Goal: Task Accomplishment & Management: Complete application form

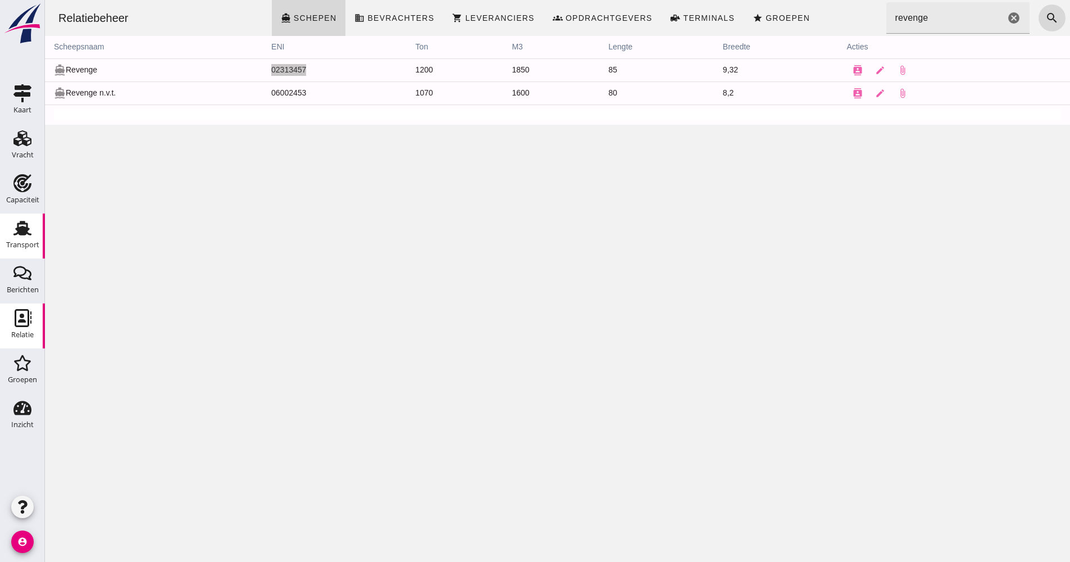
click at [10, 245] on div "Transport" at bounding box center [22, 244] width 33 height 7
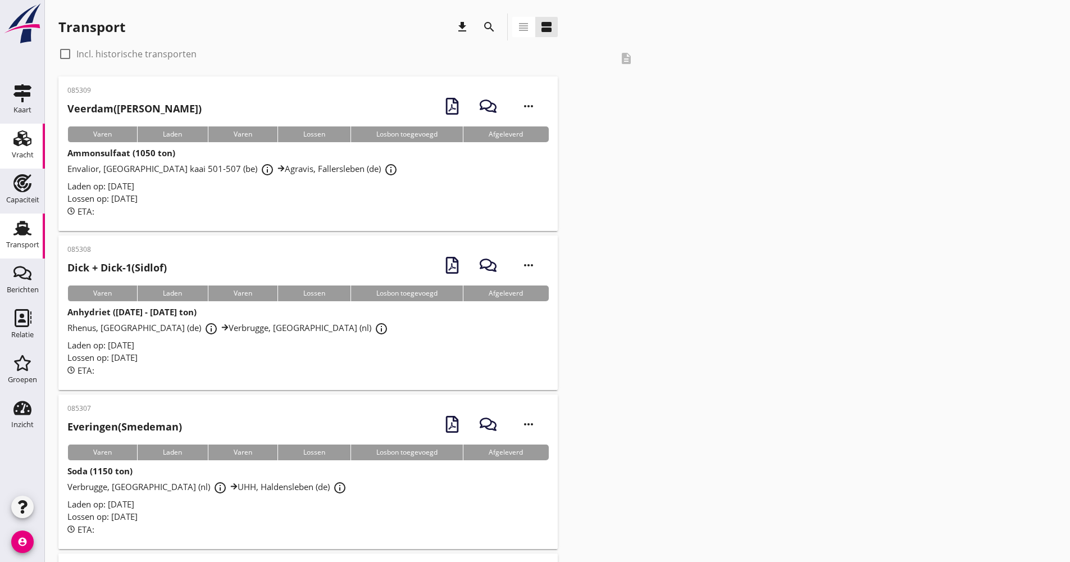
click at [24, 145] on use at bounding box center [22, 138] width 18 height 16
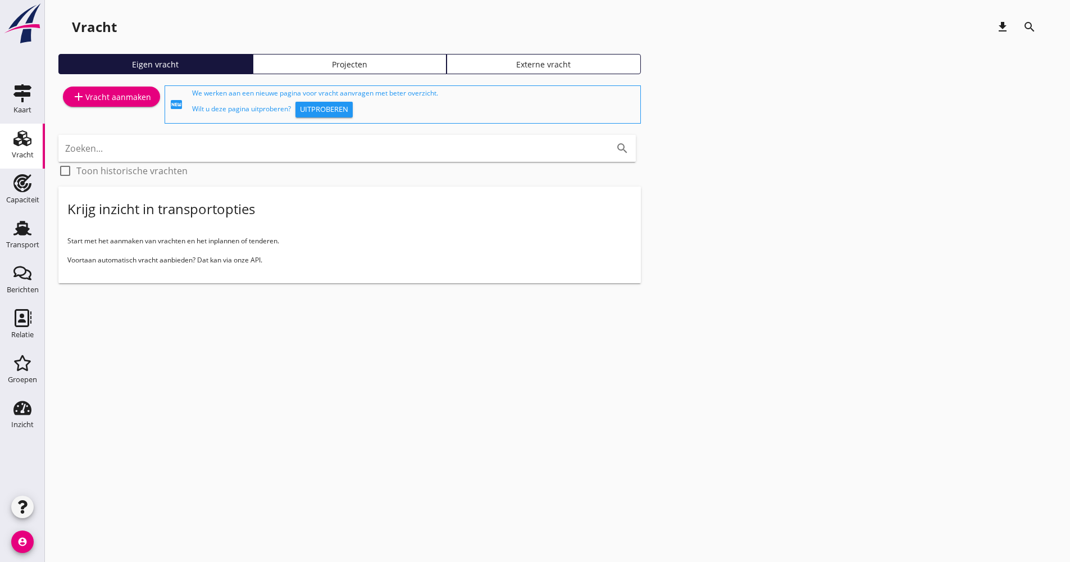
click at [318, 70] on link "Projecten" at bounding box center [350, 64] width 194 height 20
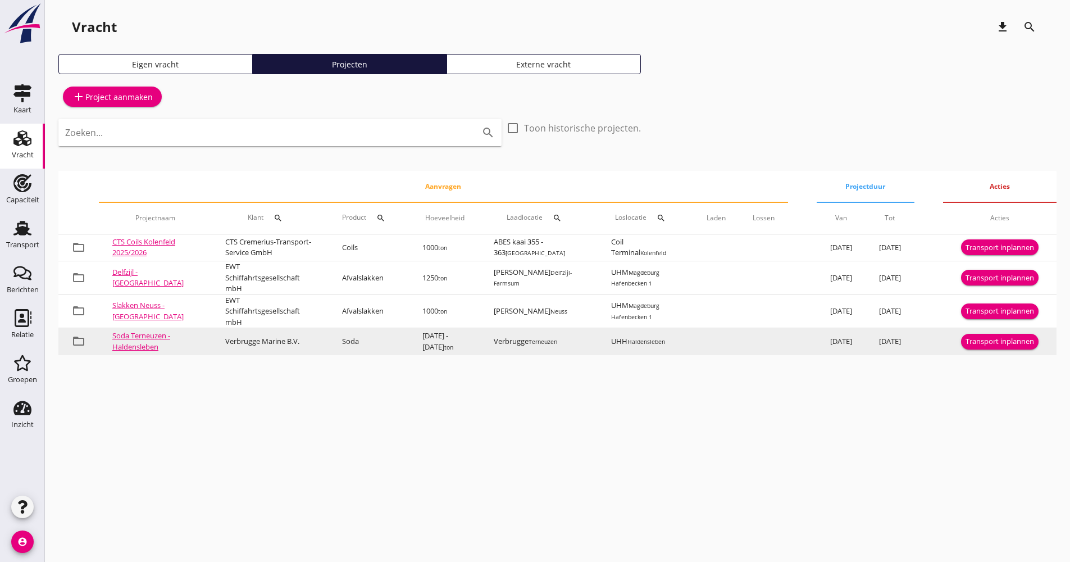
click at [982, 347] on div "Transport inplannen" at bounding box center [999, 341] width 69 height 11
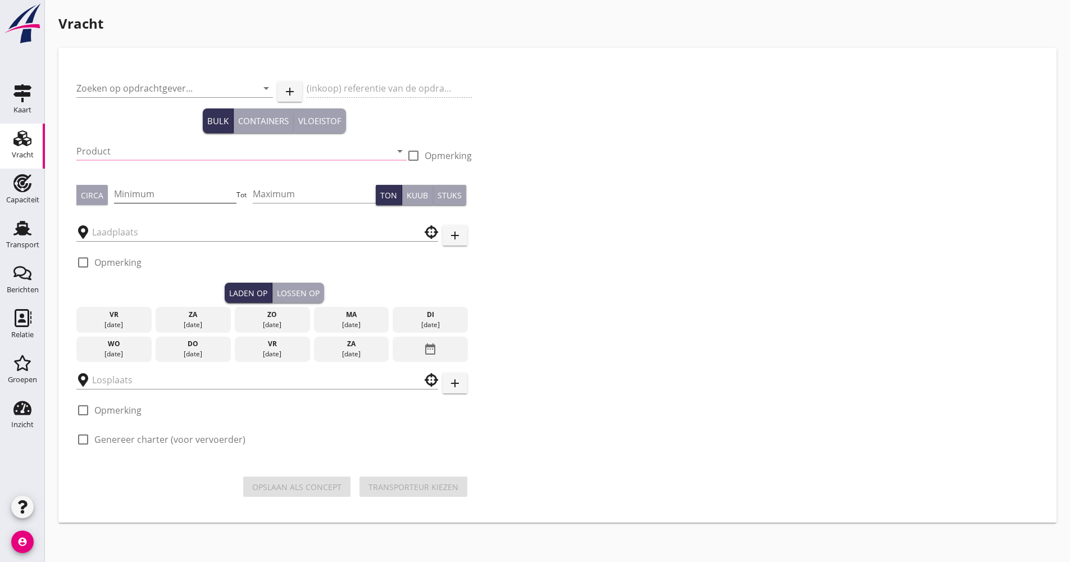
type input "Verbrugge Marine B.V."
type input "Soda (8130)"
type input "1000"
type input "2000"
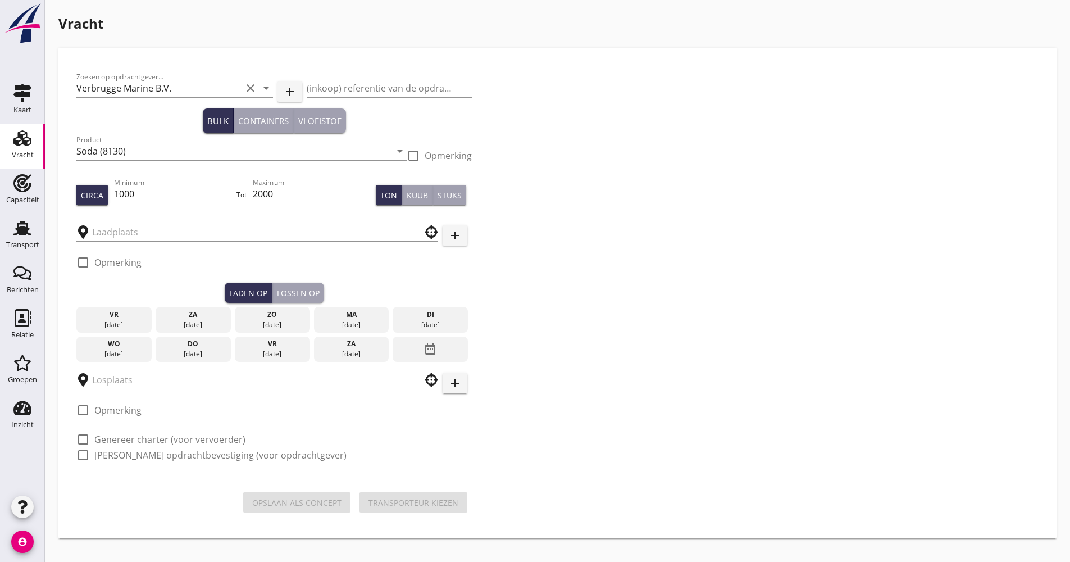
type input "Verbrugge"
type input "UHH"
checkbox input "true"
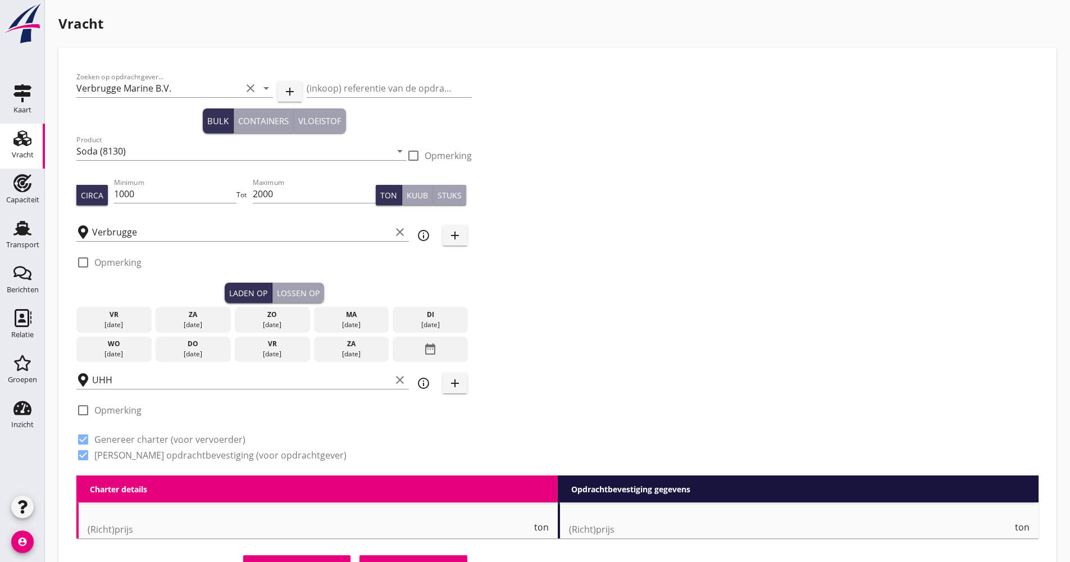
checkbox input "false"
radio input "false"
checkbox input "true"
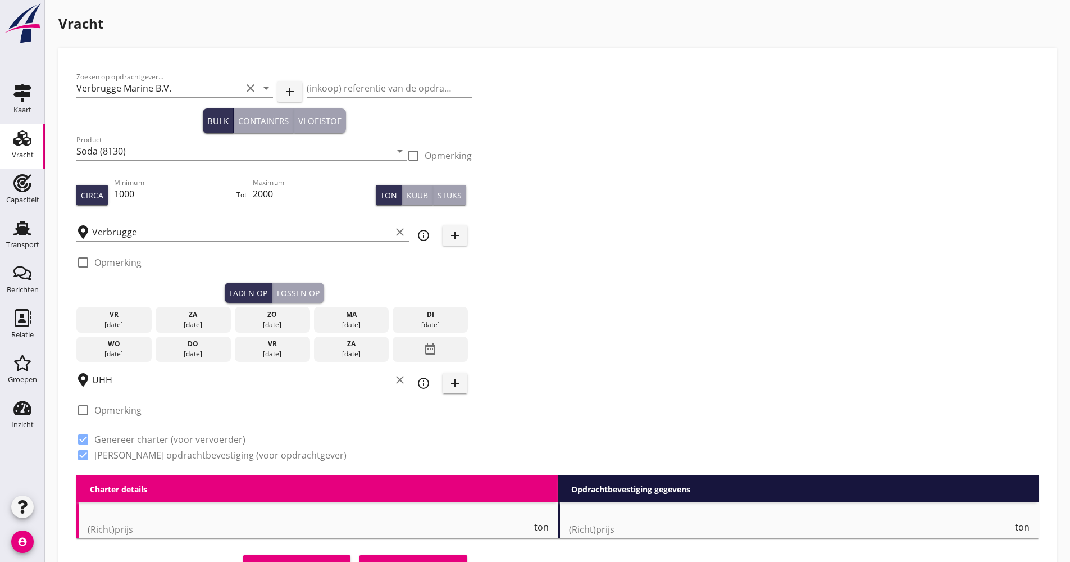
checkbox input "true"
type input "48"
type input "2"
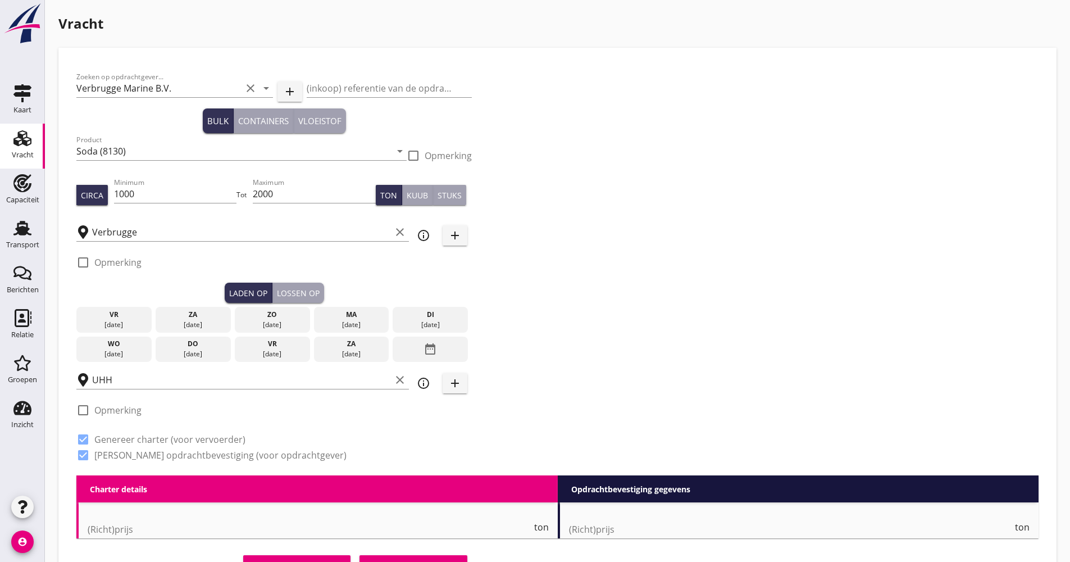
type input "13"
checkbox input "false"
radio input "false"
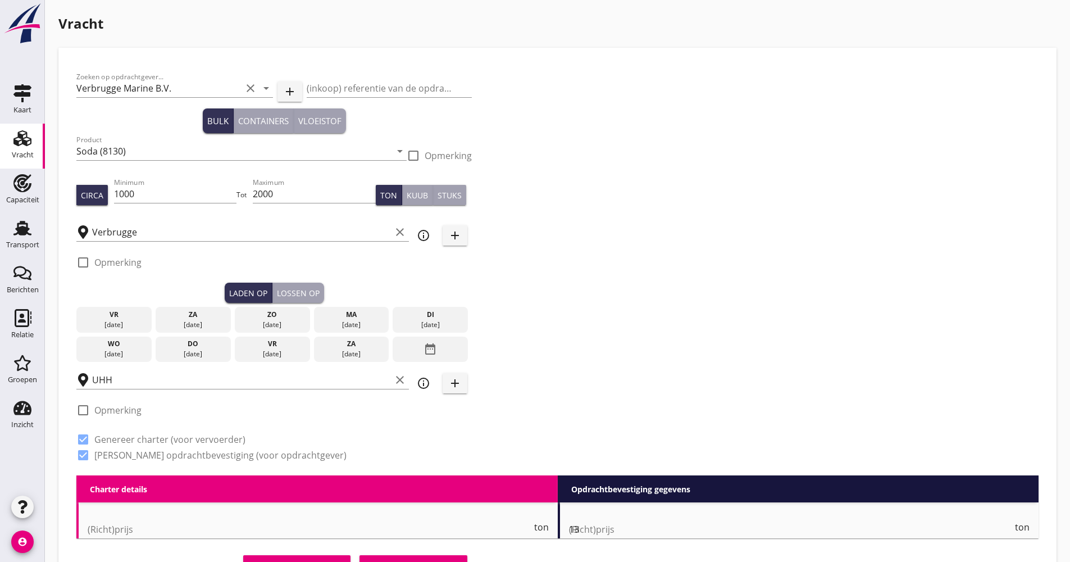
checkbox input "true"
type input "48"
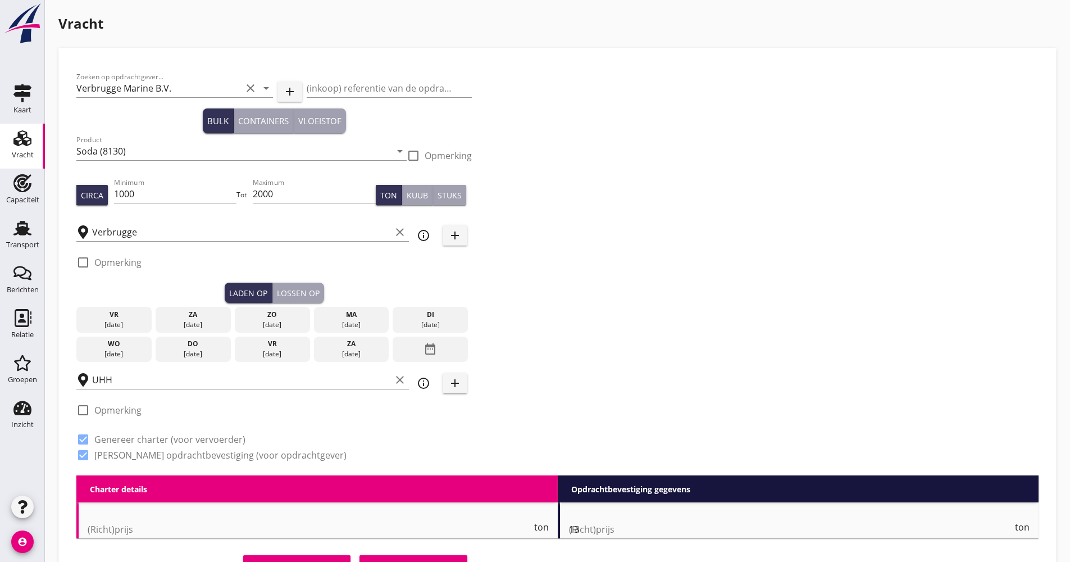
type input "2"
type input "21"
drag, startPoint x: 117, startPoint y: 195, endPoint x: 110, endPoint y: 194, distance: 6.8
click at [112, 195] on div "Circa Minimum 1000 Tot Maximum 2000 Ton Kuub Stuks" at bounding box center [273, 195] width 395 height 38
type input "1500"
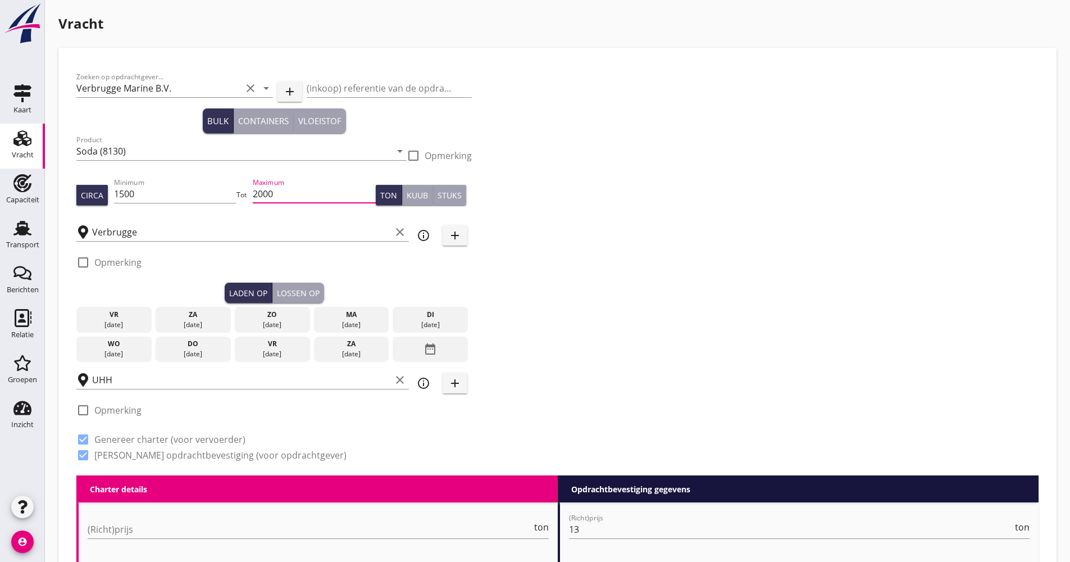
drag, startPoint x: 298, startPoint y: 197, endPoint x: 238, endPoint y: 198, distance: 60.1
click at [238, 198] on div "Circa Minimum 1500 Tot Maximum 2000 Ton Kuub Stuks" at bounding box center [273, 195] width 395 height 38
click at [422, 324] on div "[DATE]" at bounding box center [430, 325] width 70 height 10
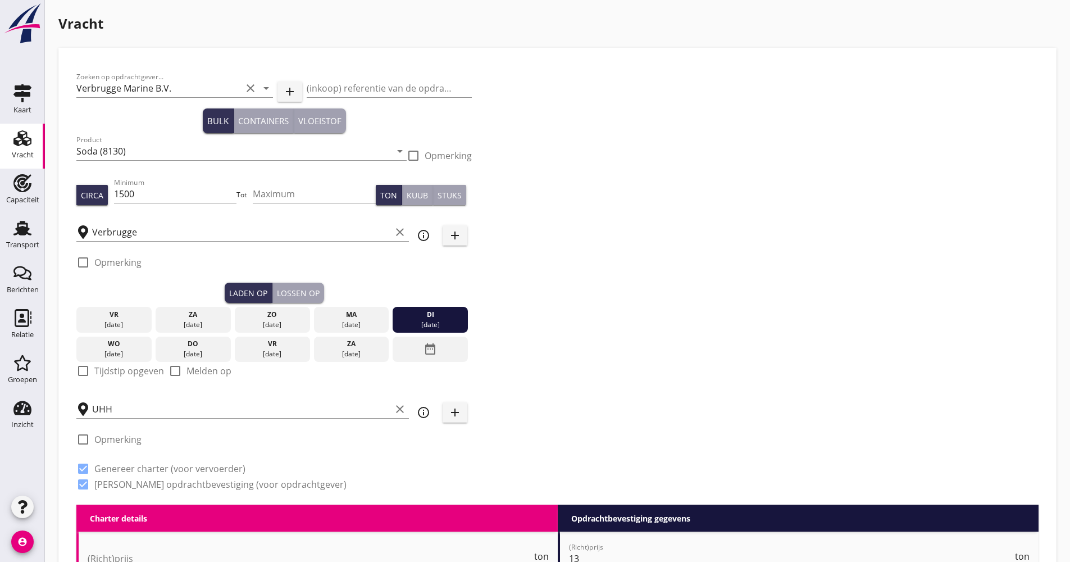
click at [89, 377] on div at bounding box center [83, 370] width 19 height 19
checkbox input "true"
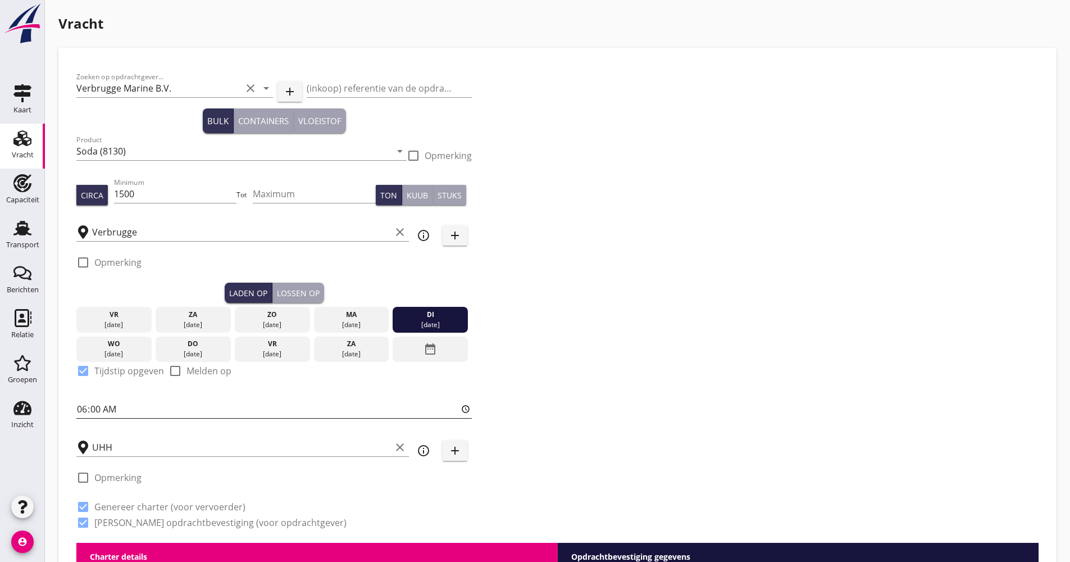
click at [78, 404] on input "06:00" at bounding box center [273, 409] width 395 height 18
type input "15:30"
click at [303, 295] on div "Lossen op" at bounding box center [298, 293] width 43 height 12
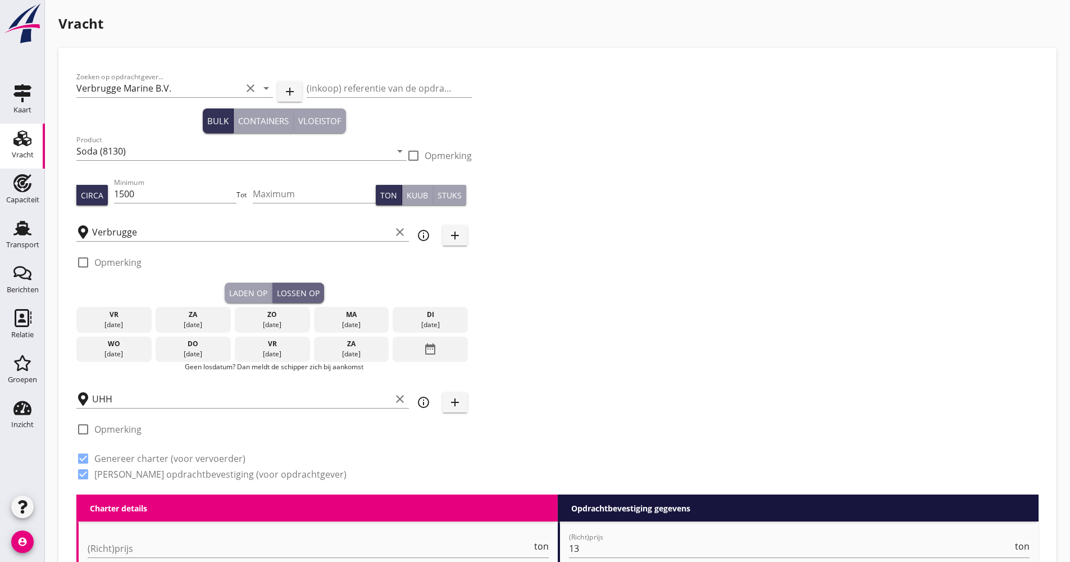
click at [401, 345] on div "date_range" at bounding box center [430, 349] width 75 height 26
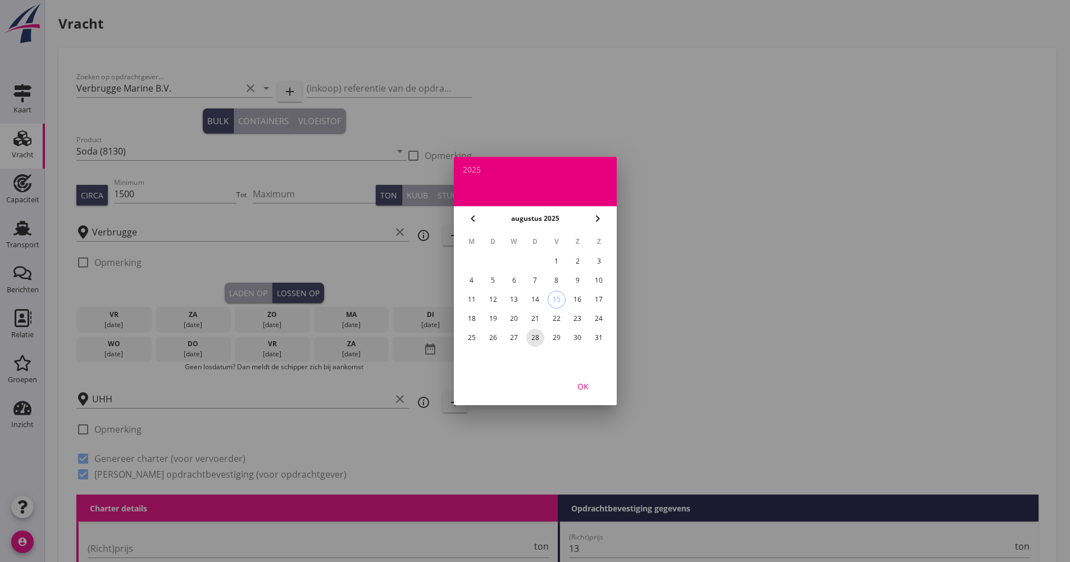
drag, startPoint x: 532, startPoint y: 335, endPoint x: 571, endPoint y: 357, distance: 44.5
click at [531, 335] on div "28" at bounding box center [535, 337] width 18 height 18
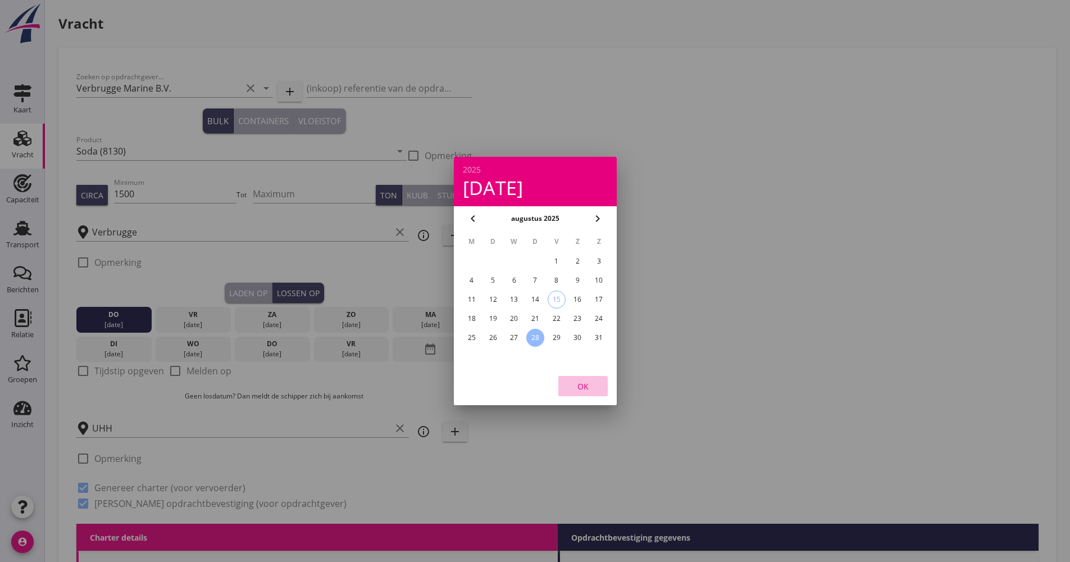
click at [591, 385] on div "OK" at bounding box center [582, 386] width 31 height 12
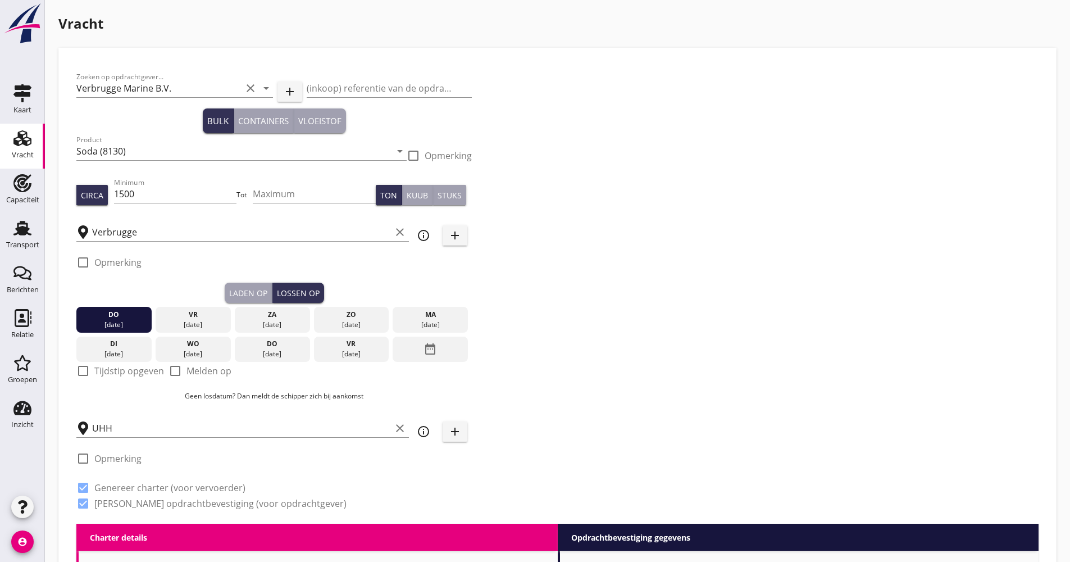
click at [124, 375] on label "Tijdstip opgeven" at bounding box center [129, 370] width 70 height 11
checkbox input "true"
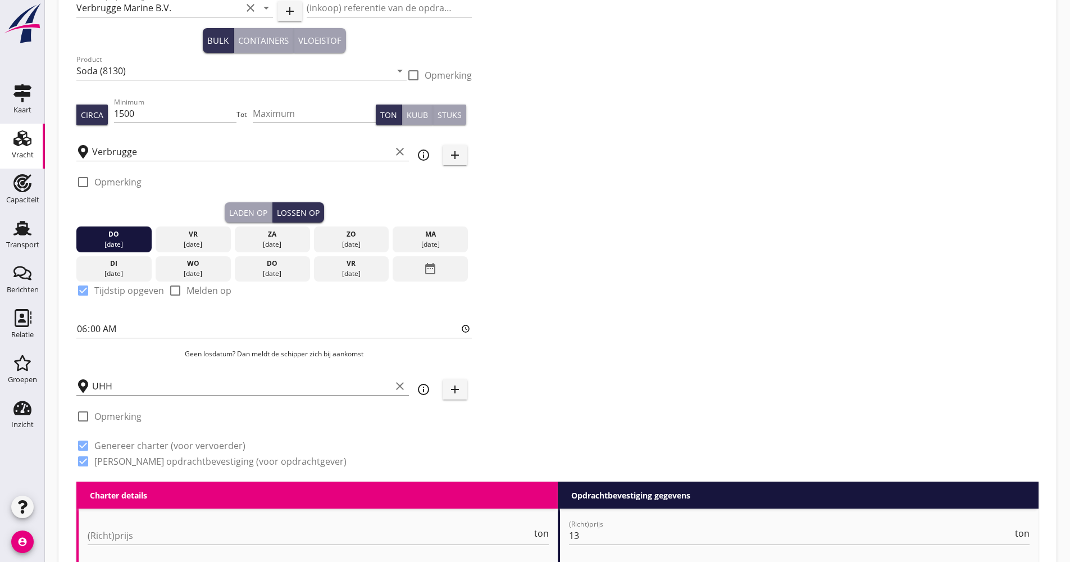
scroll to position [225, 0]
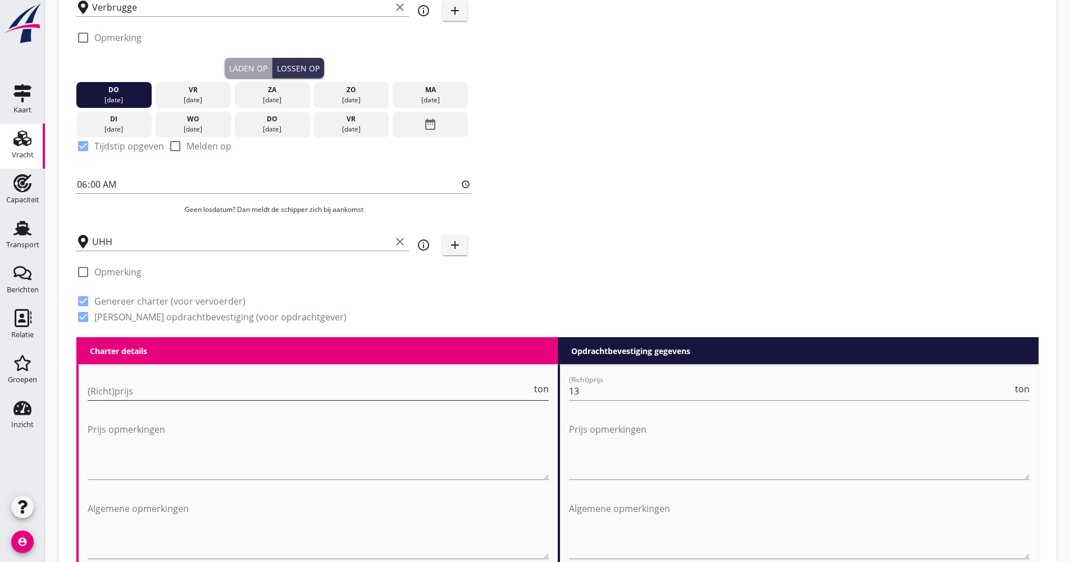
click at [136, 385] on input "(Richt)prijs" at bounding box center [310, 391] width 444 height 18
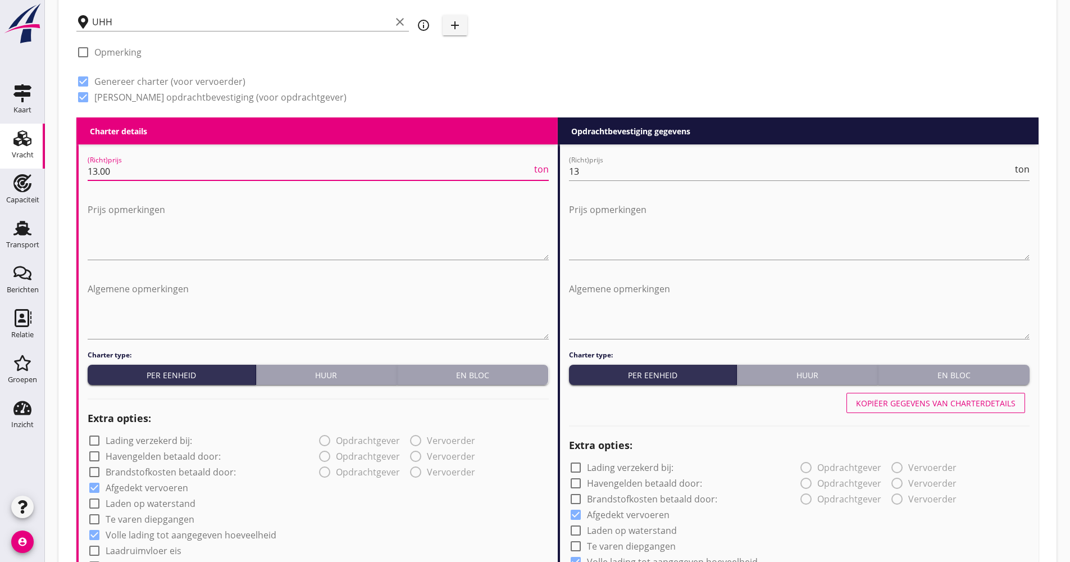
scroll to position [618, 0]
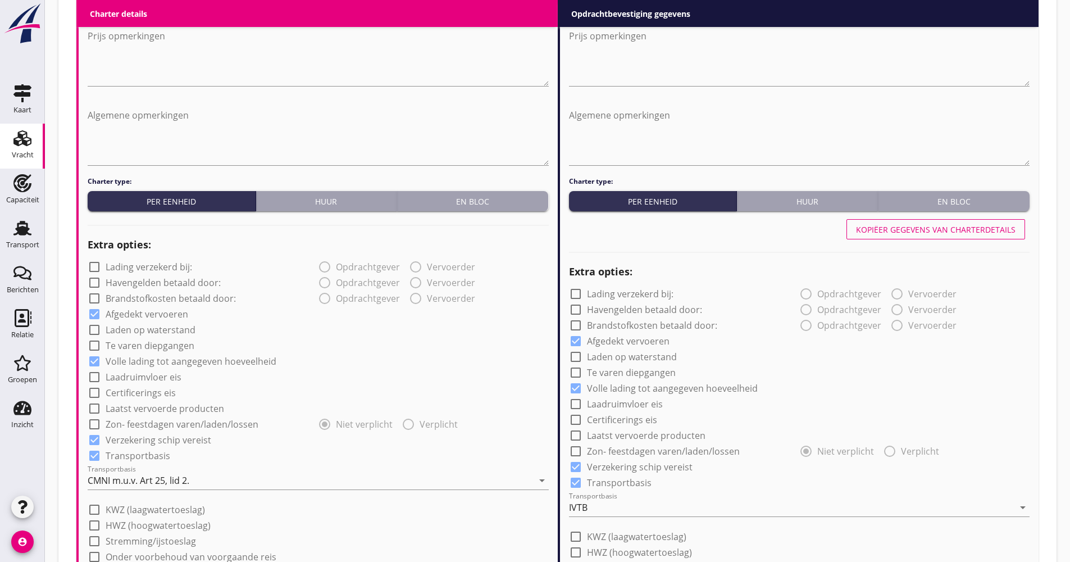
type input "13.00"
click at [173, 331] on label "Laden op waterstand" at bounding box center [151, 329] width 90 height 11
checkbox input "true"
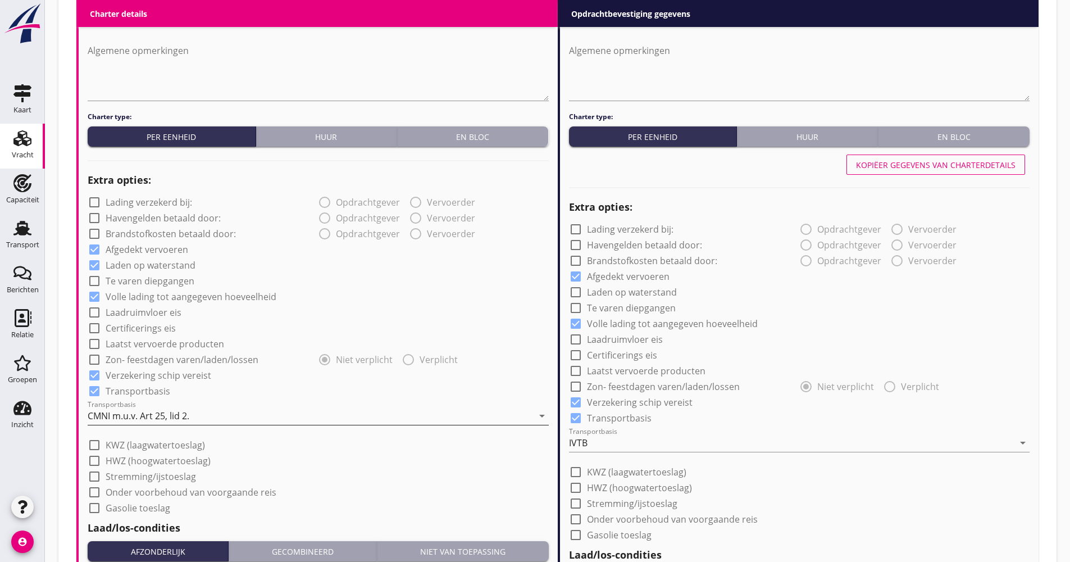
scroll to position [730, 0]
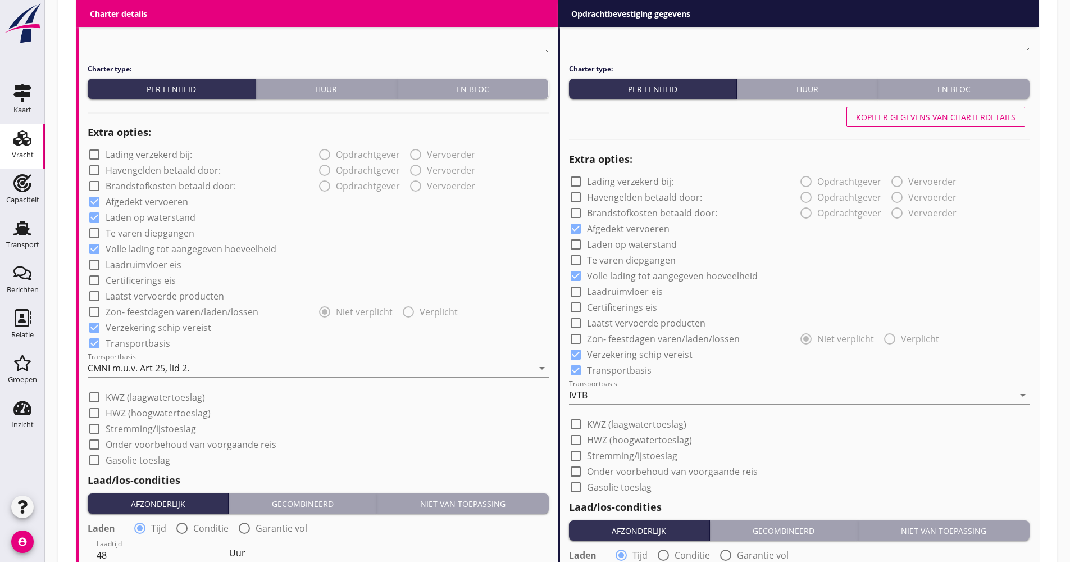
click at [161, 296] on label "Laatst vervoerde producten" at bounding box center [165, 295] width 118 height 11
checkbox input "true"
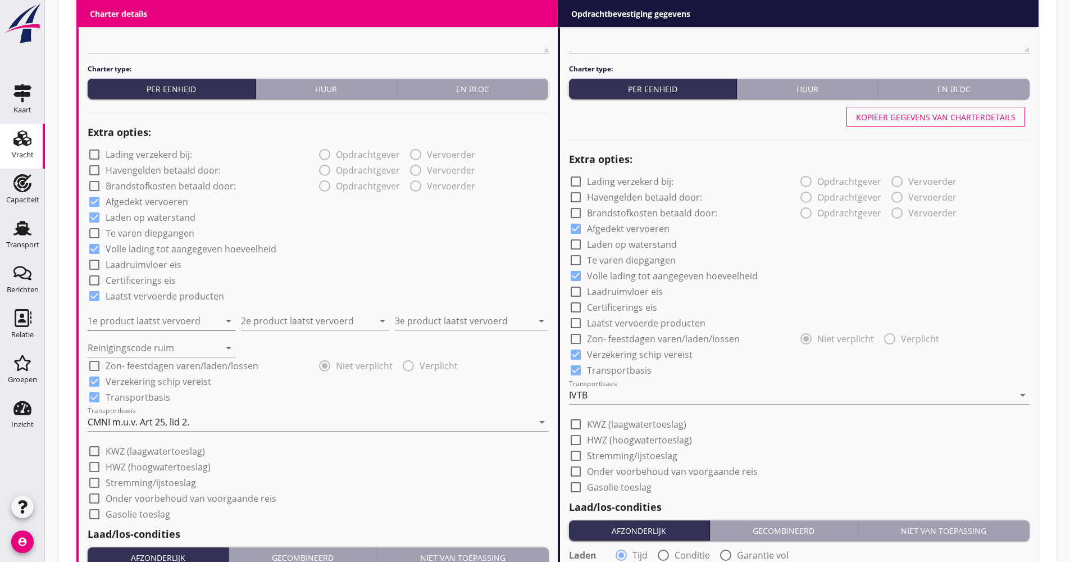
click at [158, 328] on input "1e product laatst vervoerd" at bounding box center [154, 321] width 132 height 18
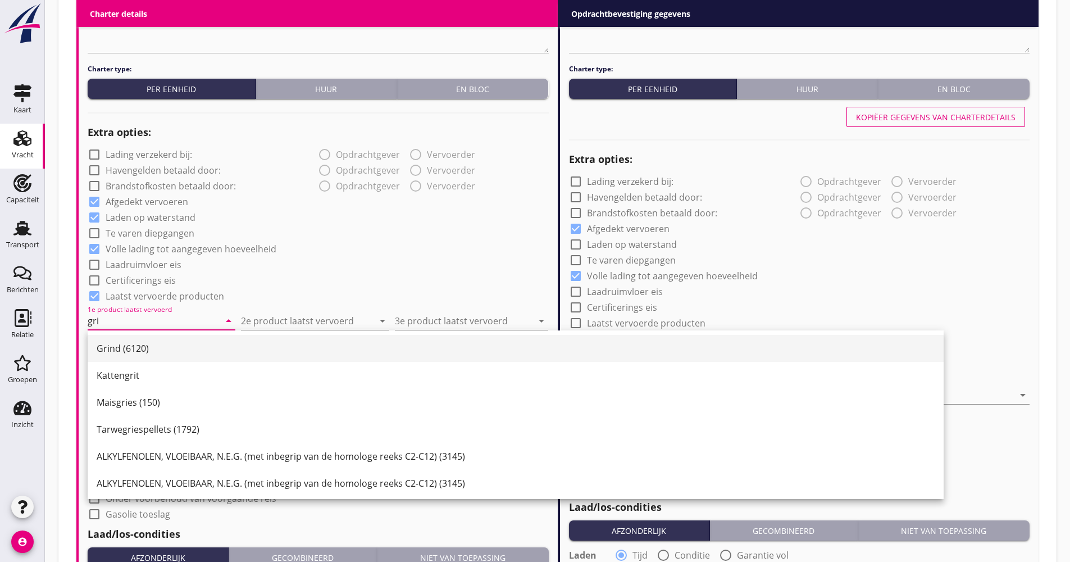
click at [139, 340] on div "Grind (6120)" at bounding box center [516, 348] width 838 height 27
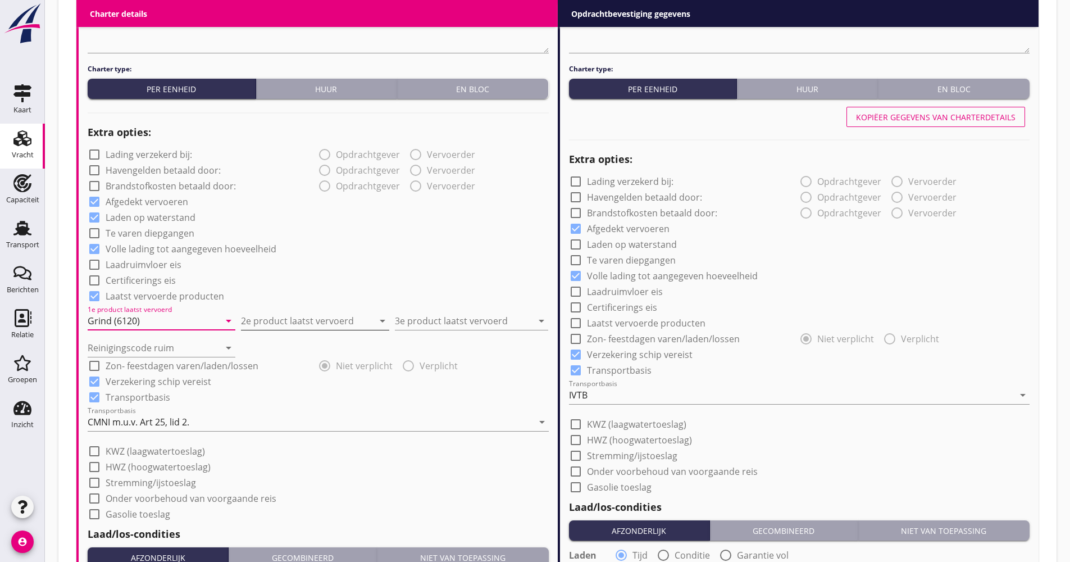
type input "Grind (6120)"
click at [313, 326] on input "2e product laatst vervoerd" at bounding box center [307, 321] width 132 height 18
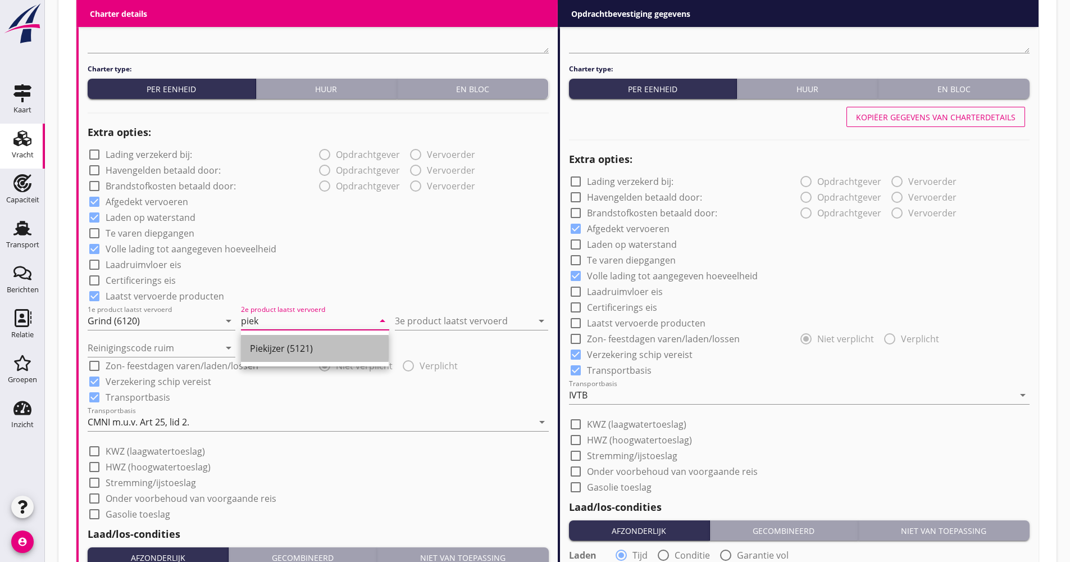
click at [271, 337] on div "Piekijzer (5121)" at bounding box center [315, 348] width 130 height 27
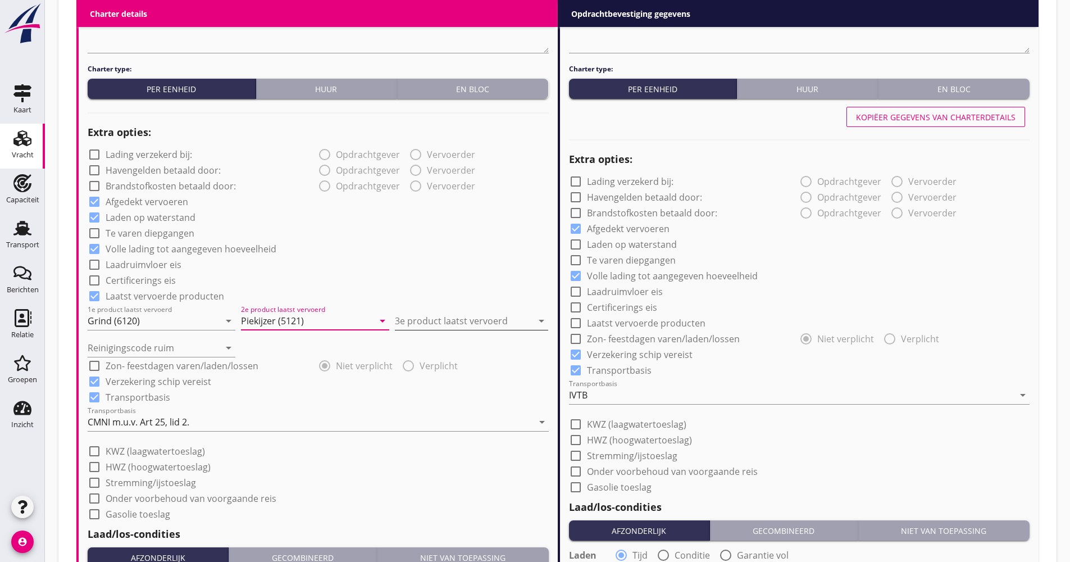
type input "Piekijzer (5121)"
click at [446, 323] on input "3e product laatst vervoerd" at bounding box center [464, 321] width 138 height 18
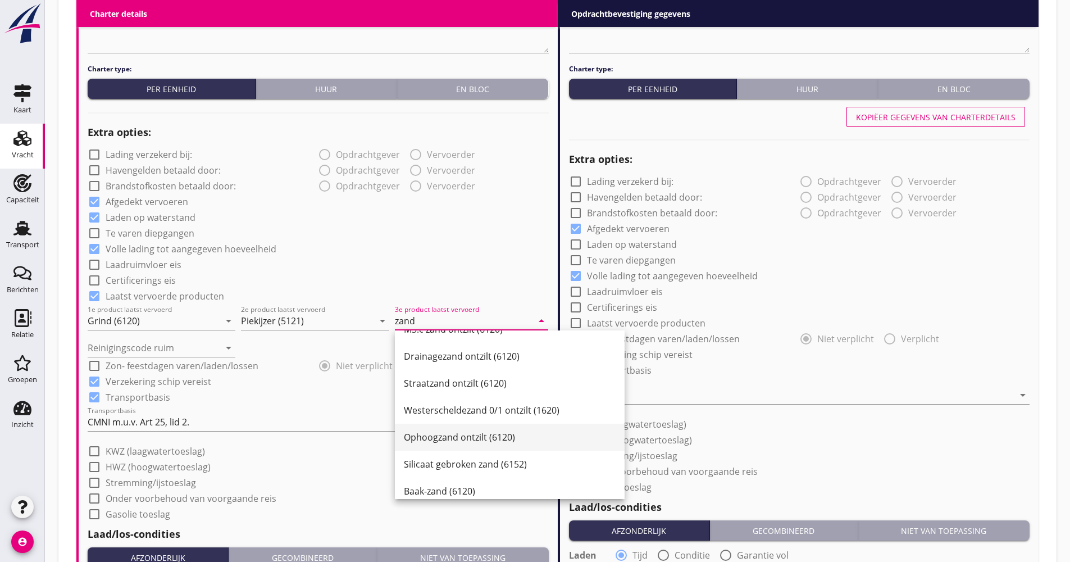
scroll to position [1765, 0]
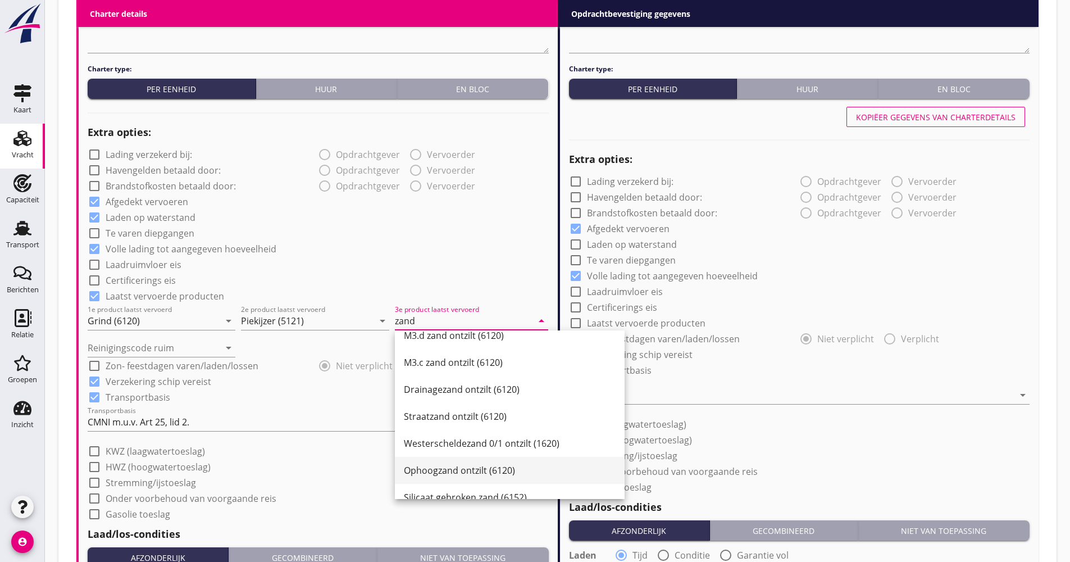
click at [556, 462] on div "Ophoogzand ontzilt (6120)" at bounding box center [510, 470] width 212 height 27
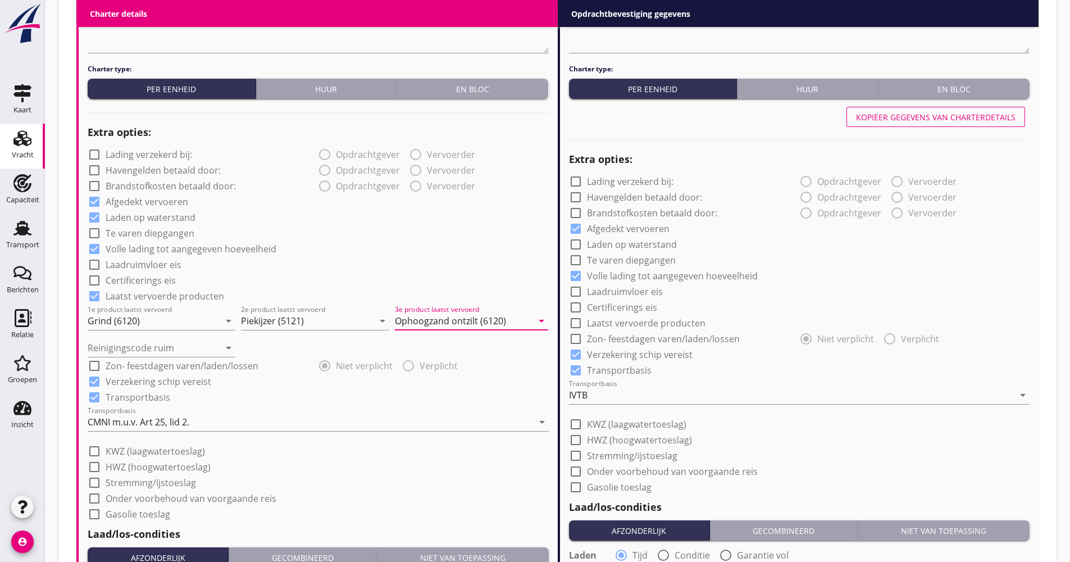
click at [480, 317] on input "Ophoogzand ontzilt (6120)" at bounding box center [464, 321] width 138 height 18
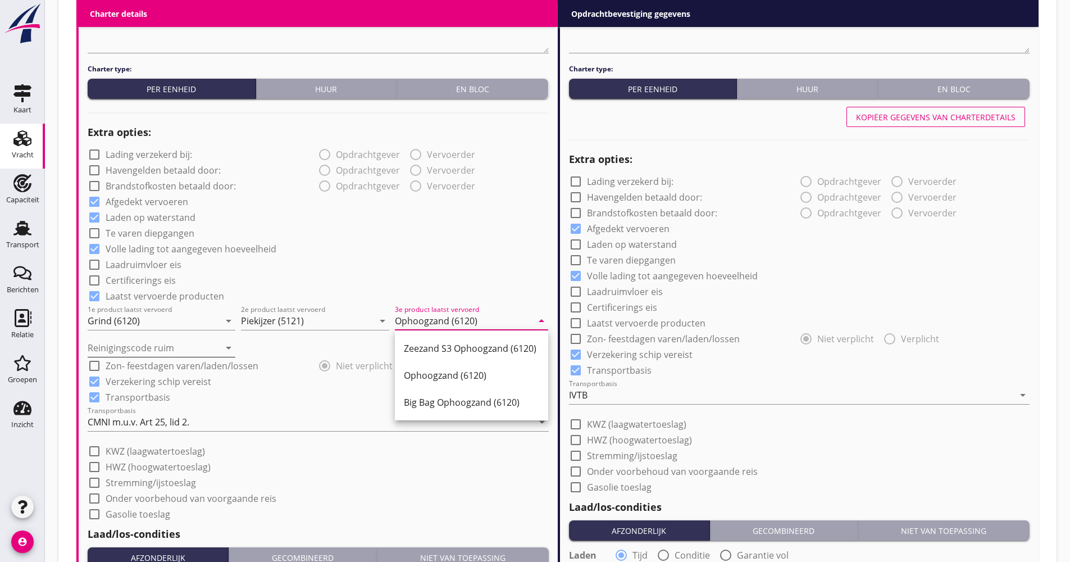
type input "Ophoogzand (6120)"
click at [130, 353] on input "Reinigingscode ruim" at bounding box center [154, 348] width 132 height 18
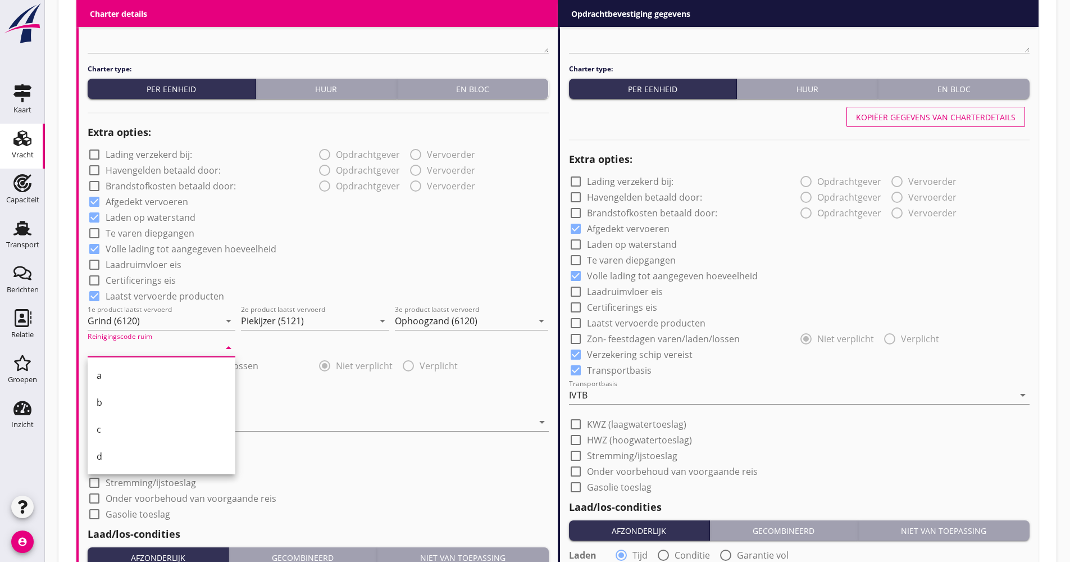
click at [116, 393] on div "b" at bounding box center [162, 402] width 130 height 27
type input "b"
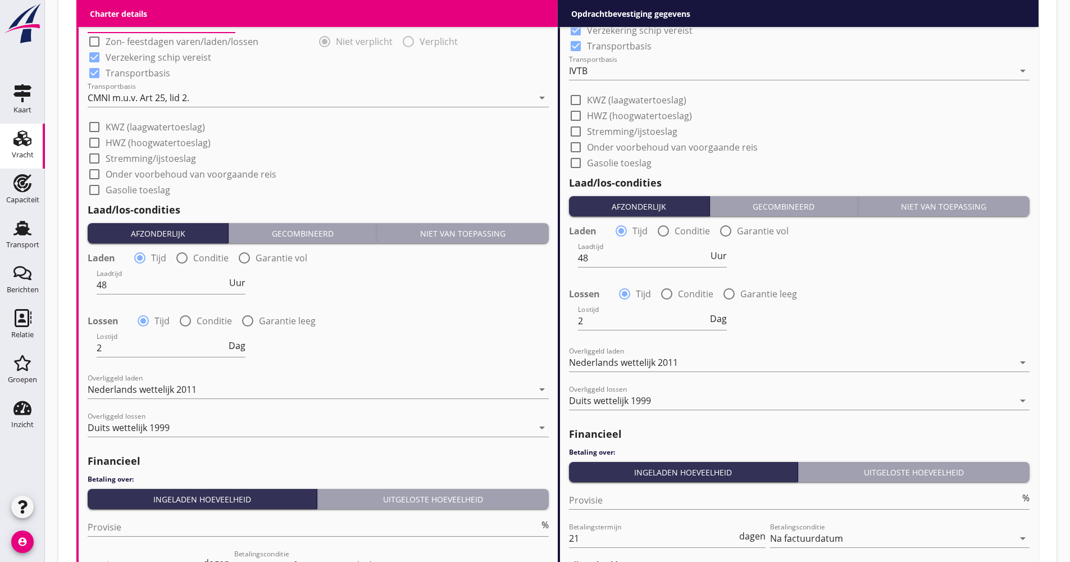
scroll to position [1211, 0]
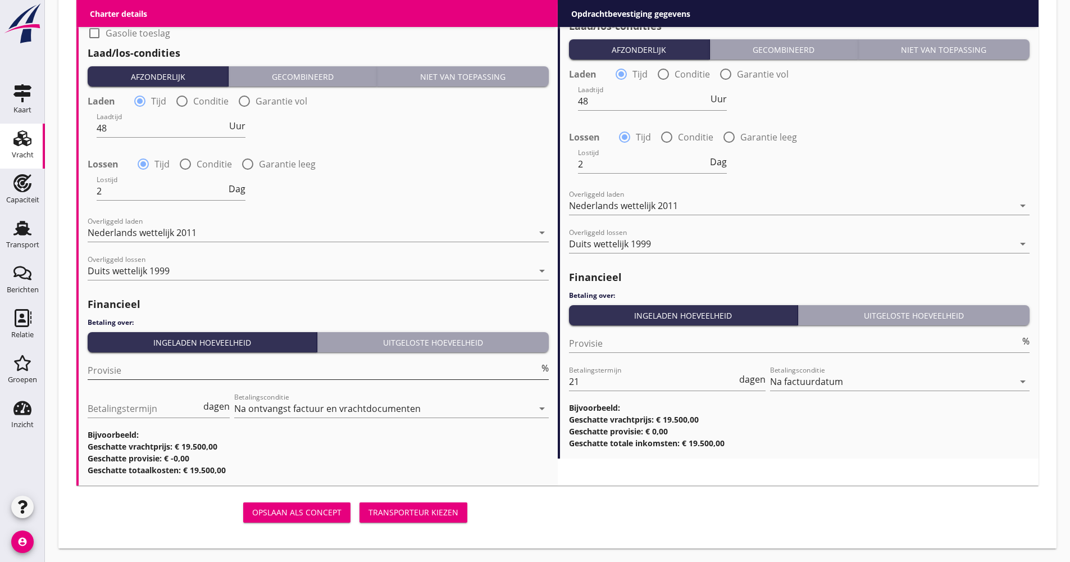
click at [145, 373] on input "Provisie" at bounding box center [313, 370] width 451 height 18
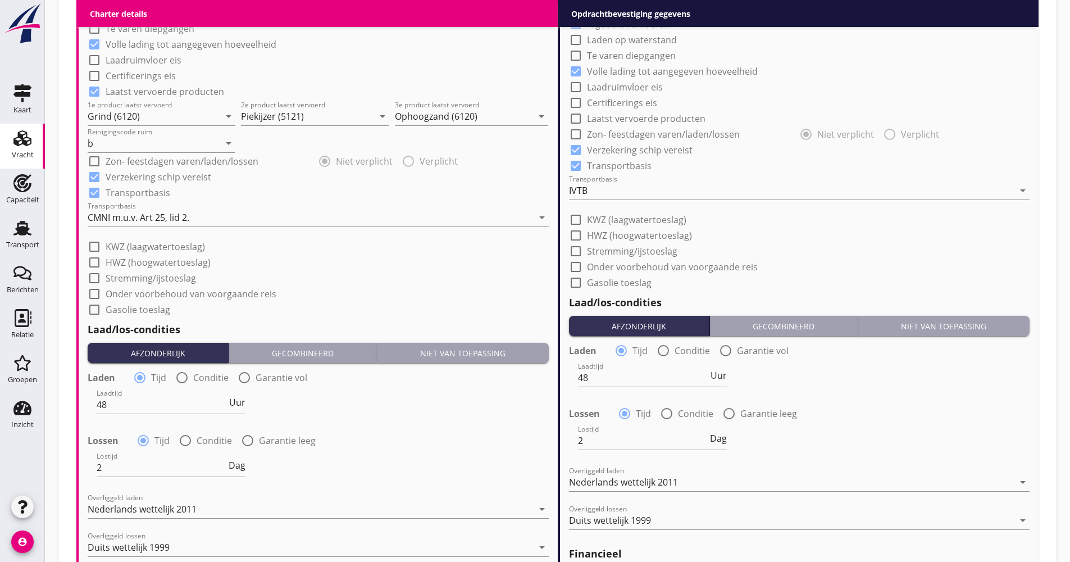
scroll to position [930, 0]
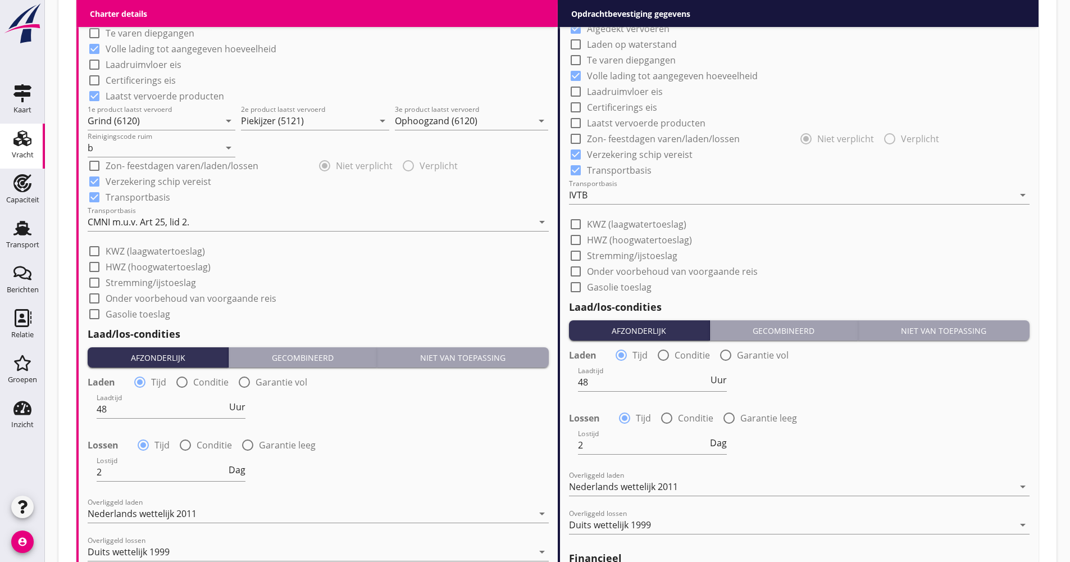
type input "5.00"
click at [171, 248] on label "KWZ (laagwatertoeslag)" at bounding box center [155, 250] width 99 height 11
checkbox input "true"
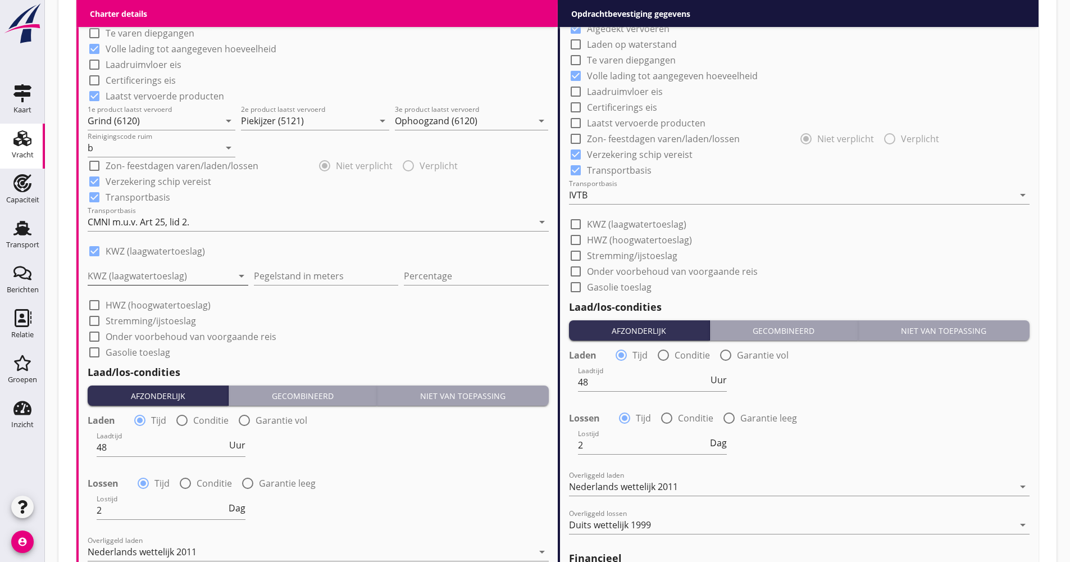
click at [149, 272] on div at bounding box center [160, 276] width 145 height 18
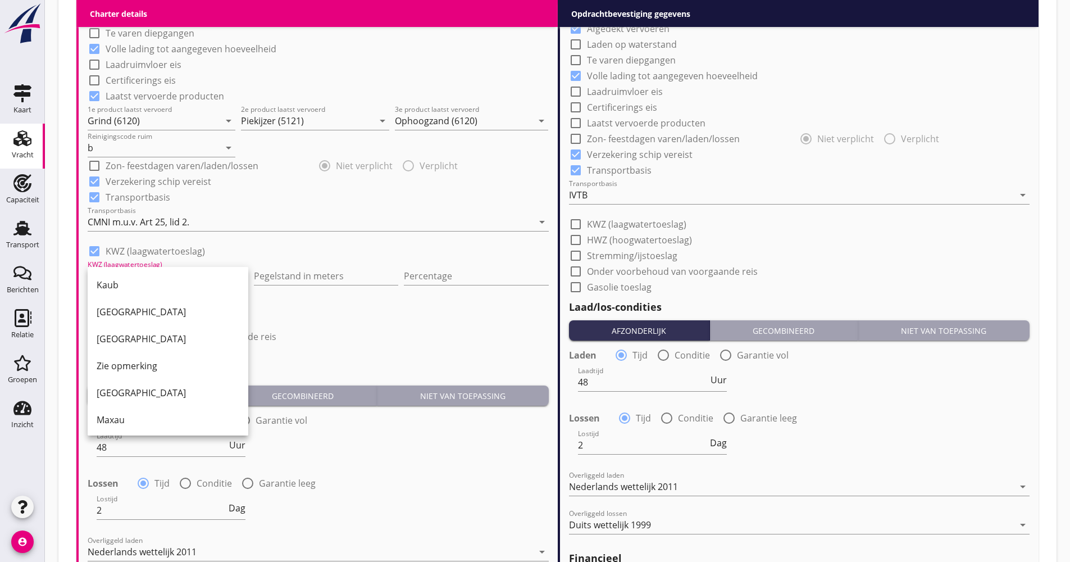
click at [126, 332] on div "[GEOGRAPHIC_DATA]" at bounding box center [168, 338] width 143 height 13
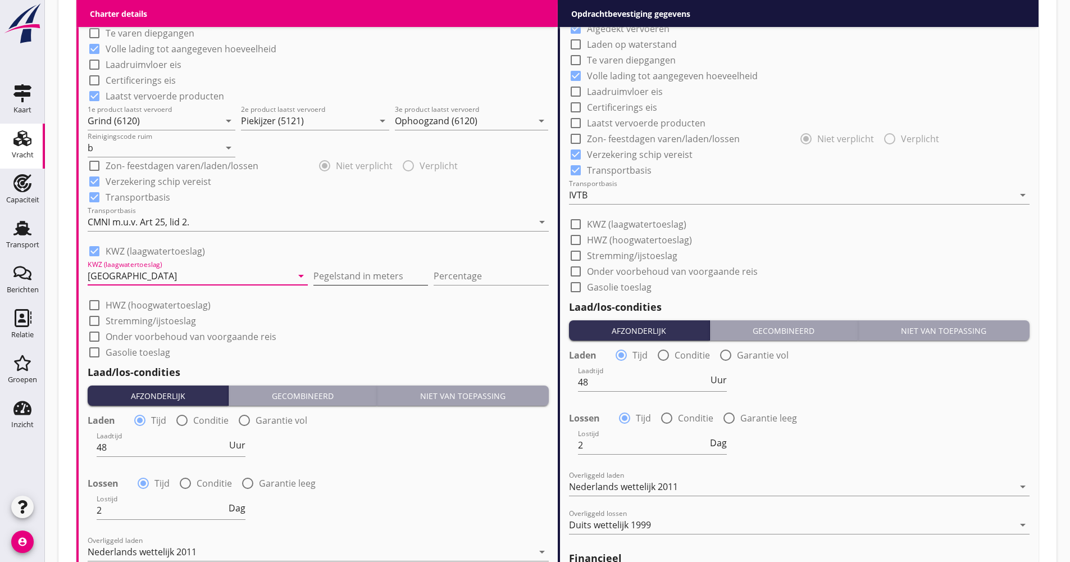
click at [313, 282] on input "Pegelstand in meters" at bounding box center [370, 276] width 115 height 18
type input "250"
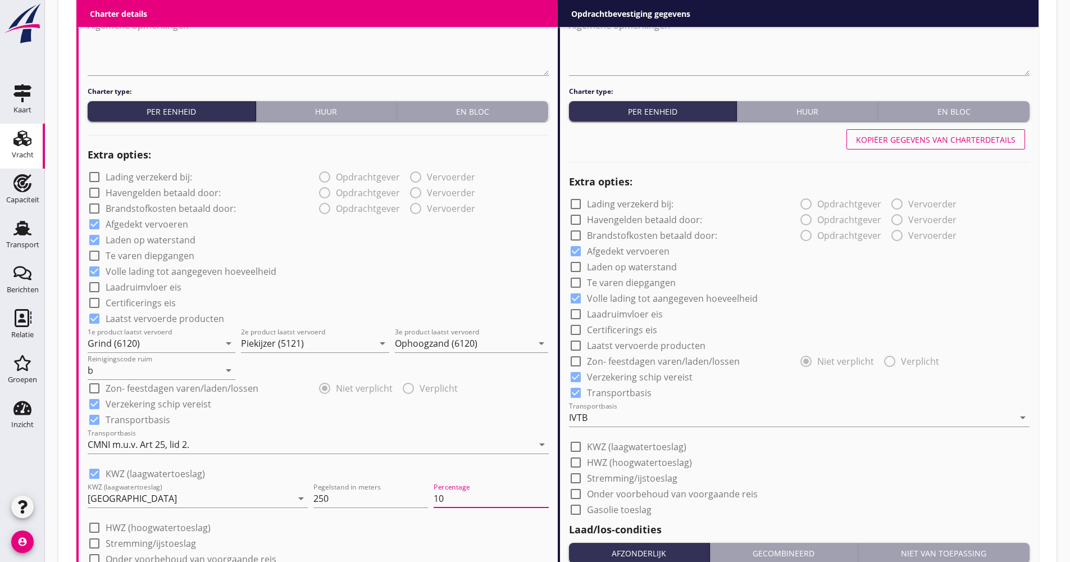
scroll to position [537, 0]
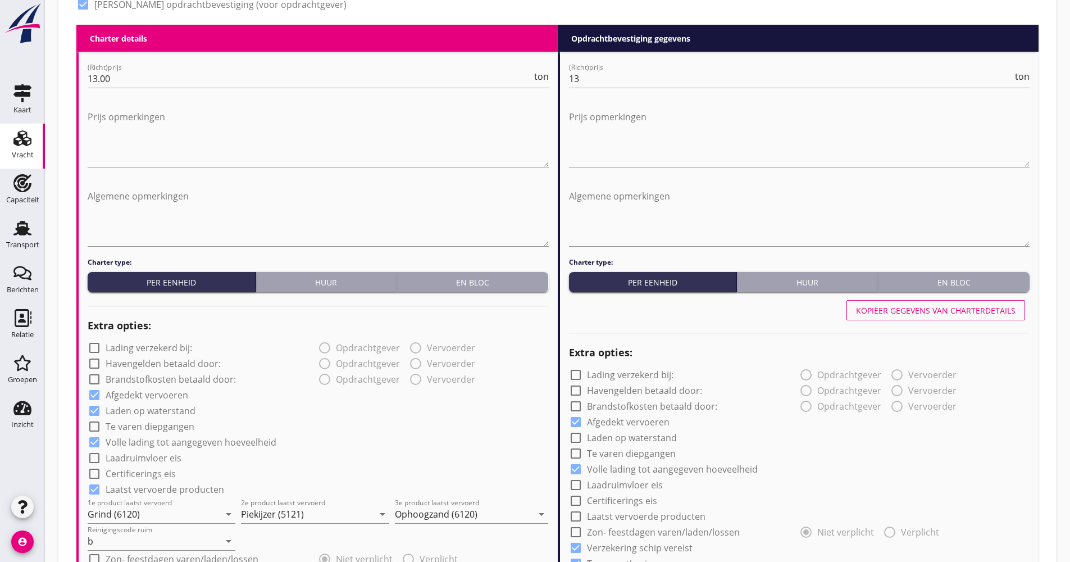
type input "10"
click at [871, 307] on div "Kopiëer gegevens van charterdetails" at bounding box center [935, 310] width 159 height 12
checkbox input "true"
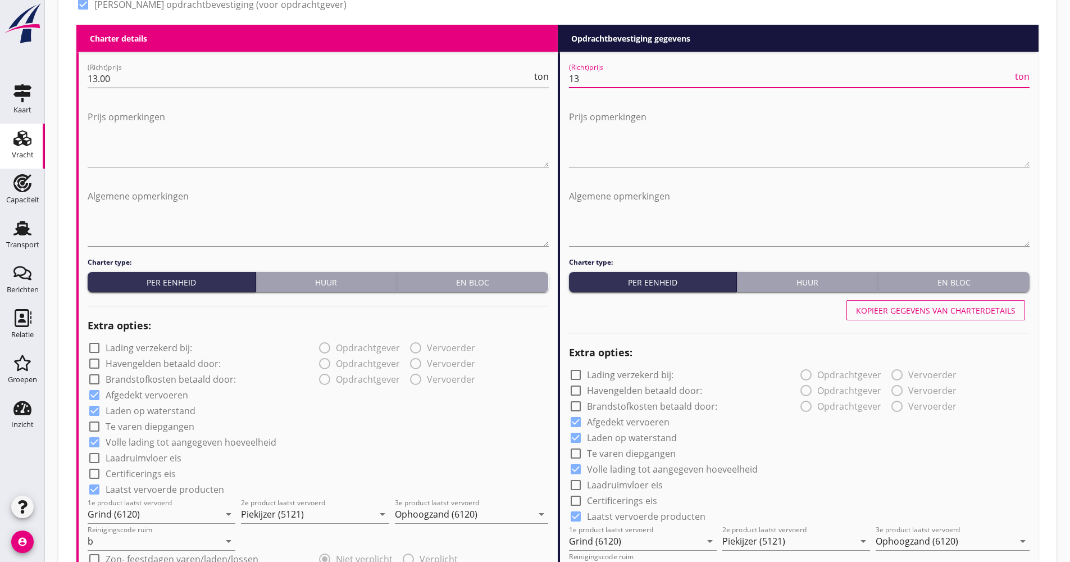
drag, startPoint x: 599, startPoint y: 77, endPoint x: 546, endPoint y: 78, distance: 52.8
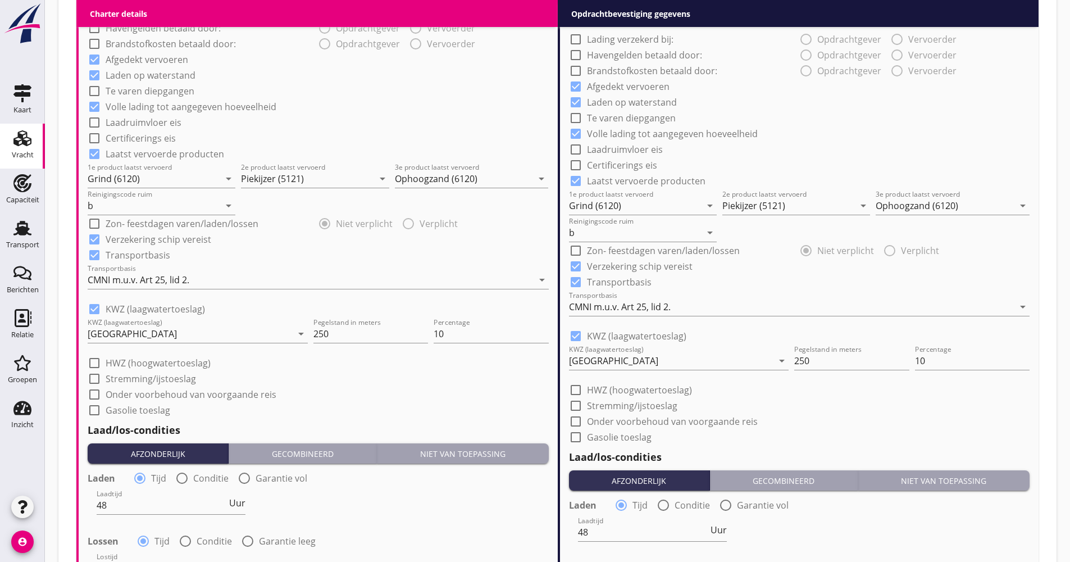
scroll to position [986, 0]
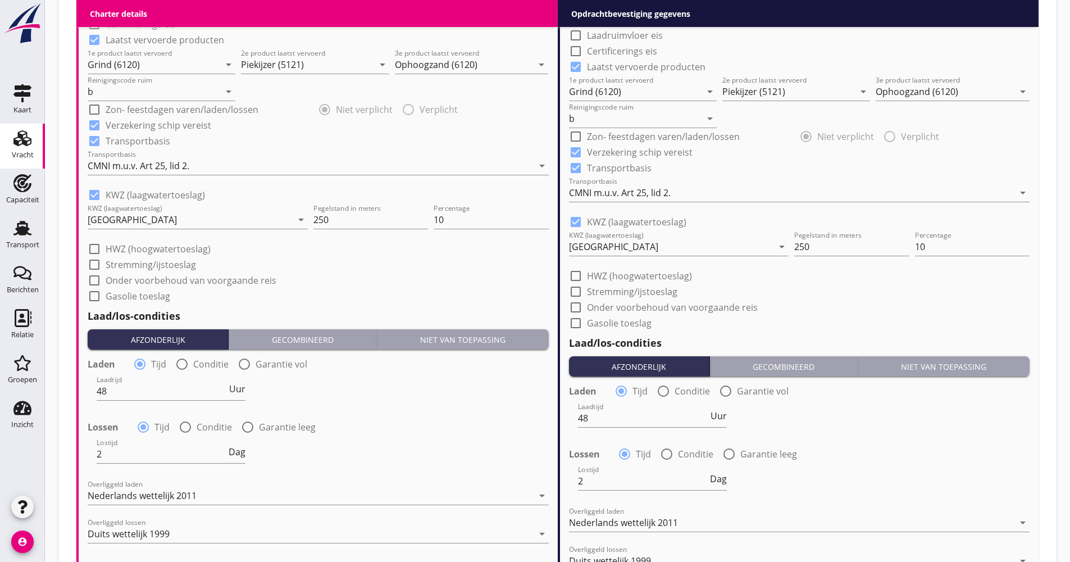
type input "14.65"
click at [619, 194] on div "CMNI m.u.v. Art 25, lid 2." at bounding box center [620, 193] width 102 height 10
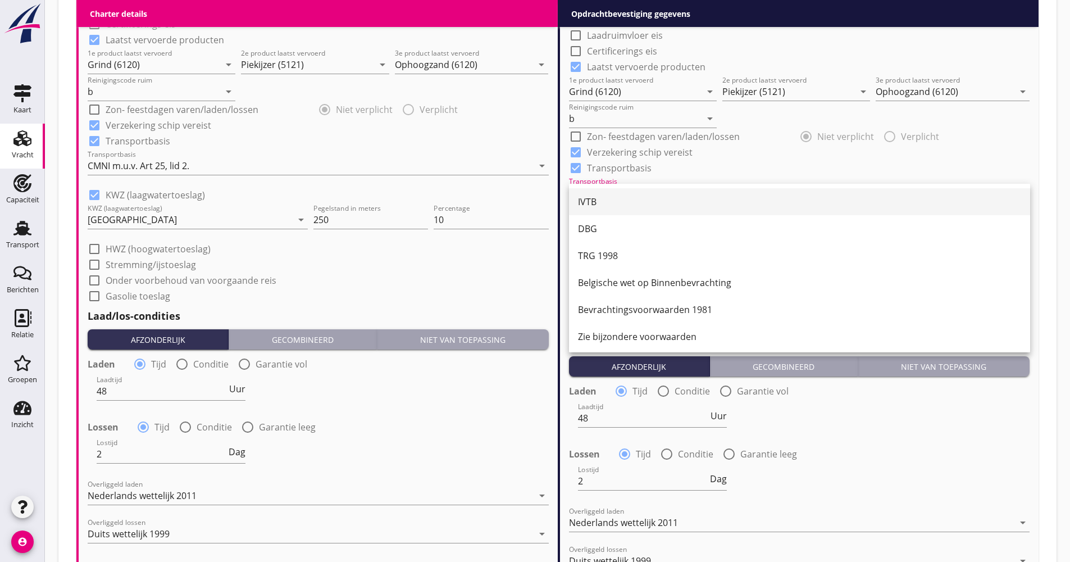
click at [615, 203] on div "IVTB" at bounding box center [799, 201] width 443 height 13
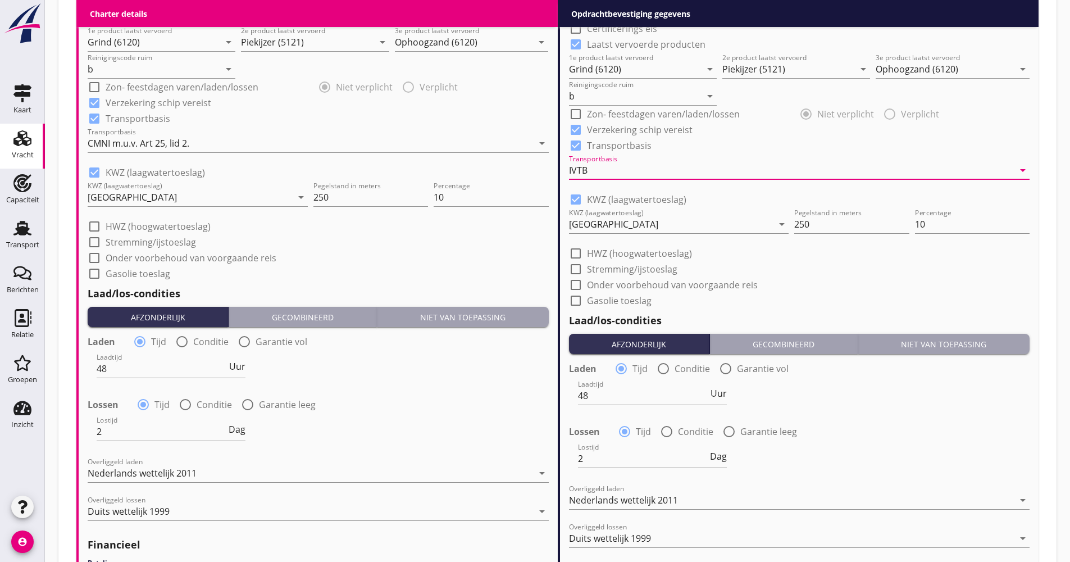
scroll to position [1276, 0]
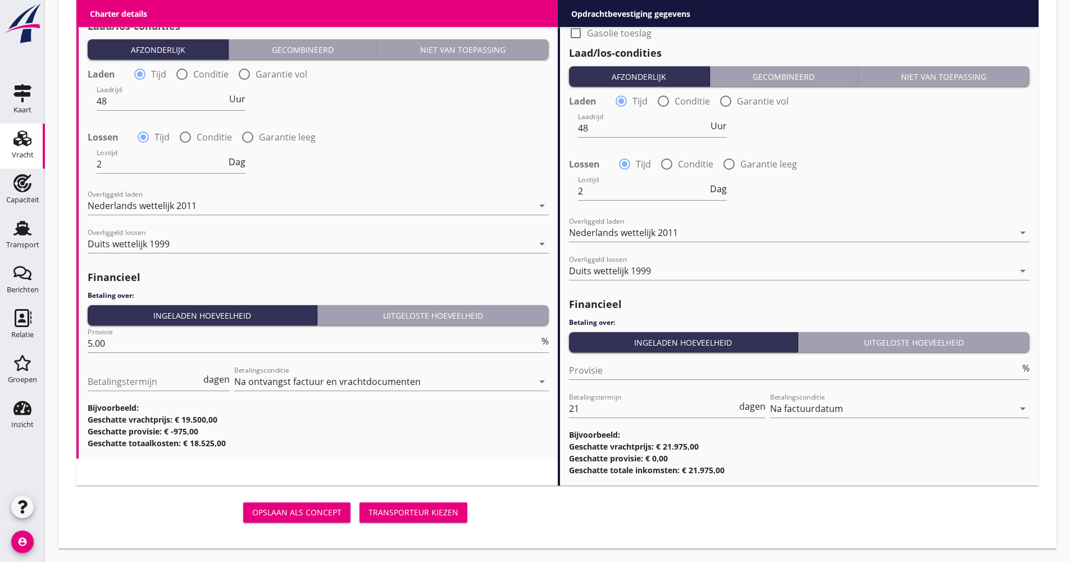
click at [451, 502] on button "Transporteur kiezen" at bounding box center [413, 512] width 108 height 20
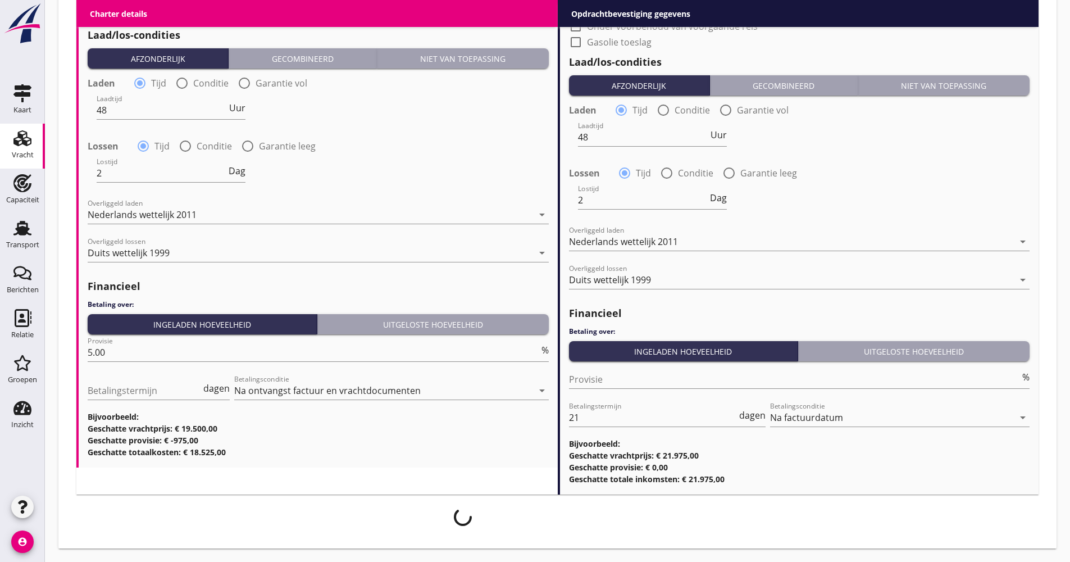
scroll to position [1267, 0]
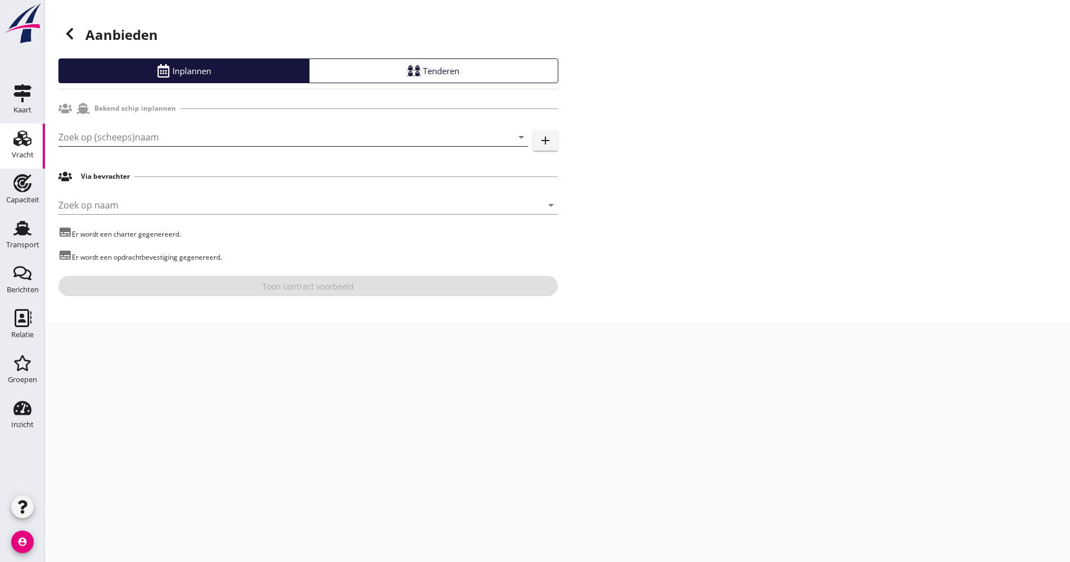
click at [130, 138] on input "Zoek op (scheeps)naam" at bounding box center [277, 137] width 438 height 18
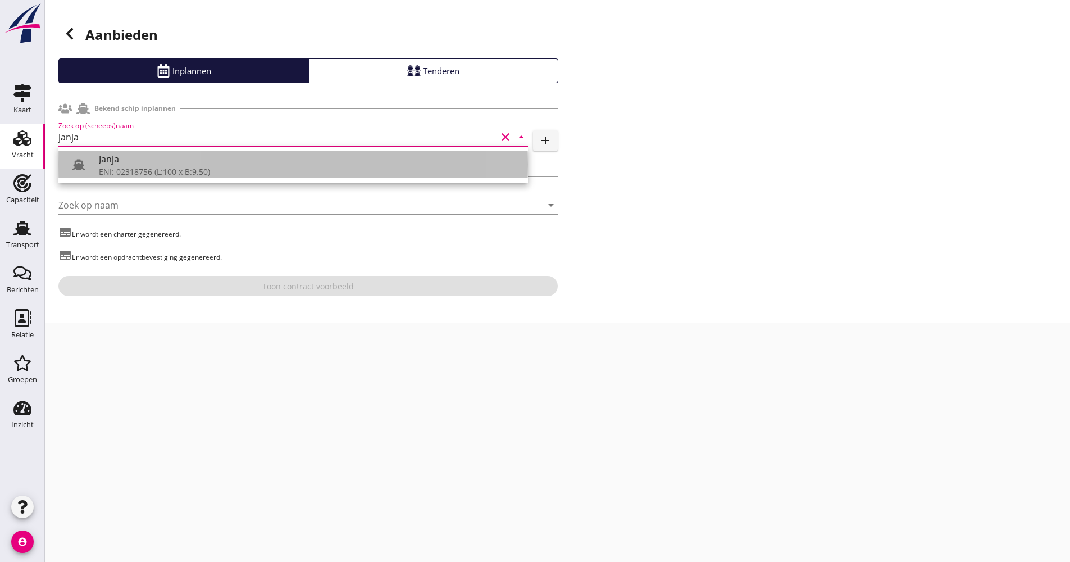
drag, startPoint x: 97, startPoint y: 152, endPoint x: 102, endPoint y: 157, distance: 7.1
click at [98, 154] on link "[PERSON_NAME]: 02318756 (L:100 x B:9.50)" at bounding box center [292, 164] width 469 height 27
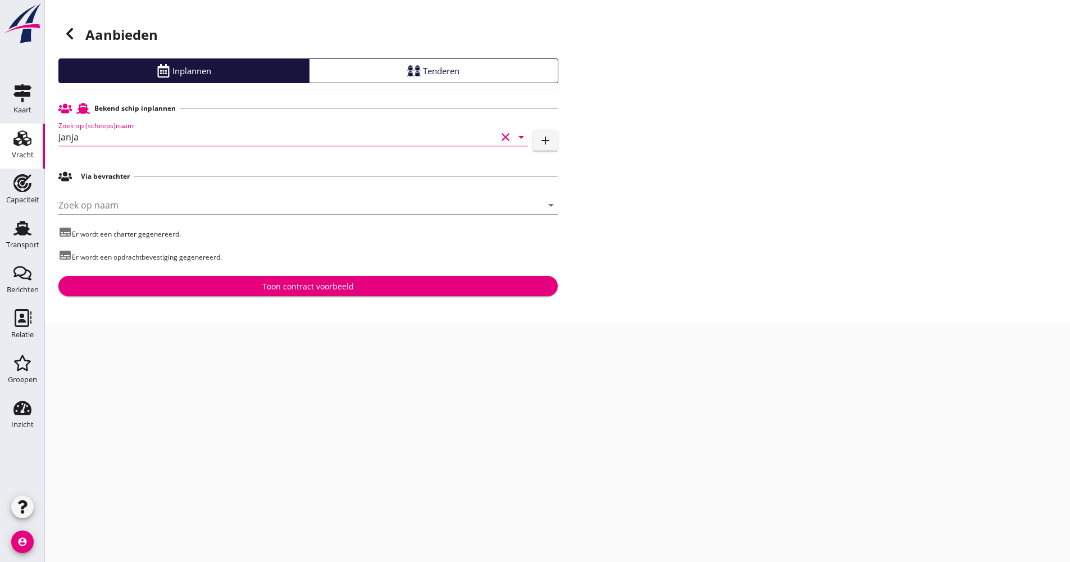
type input "Janja"
click at [202, 286] on div "Toon contract voorbeeld" at bounding box center [307, 286] width 481 height 12
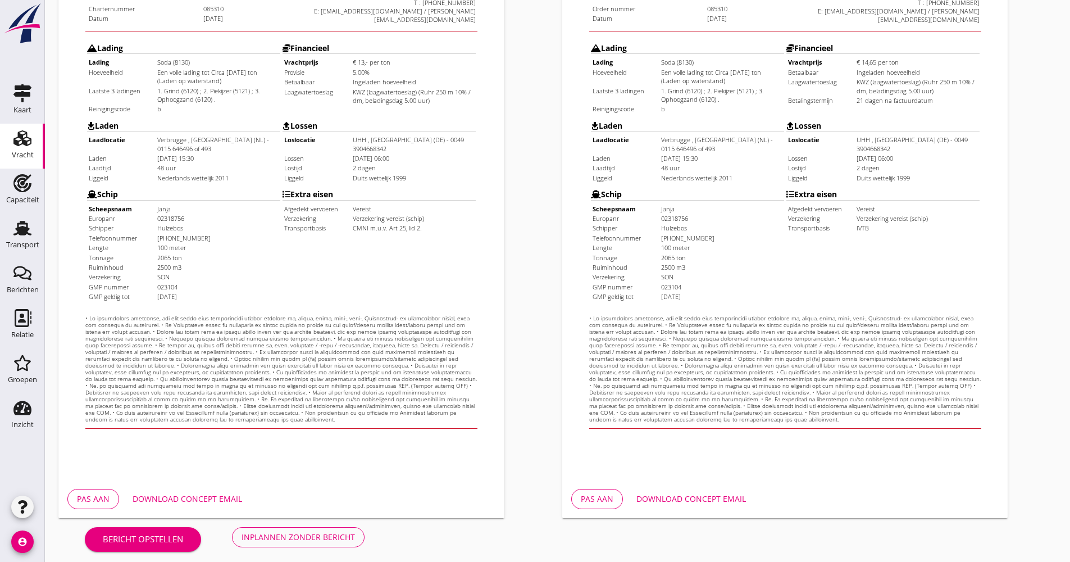
scroll to position [270, 0]
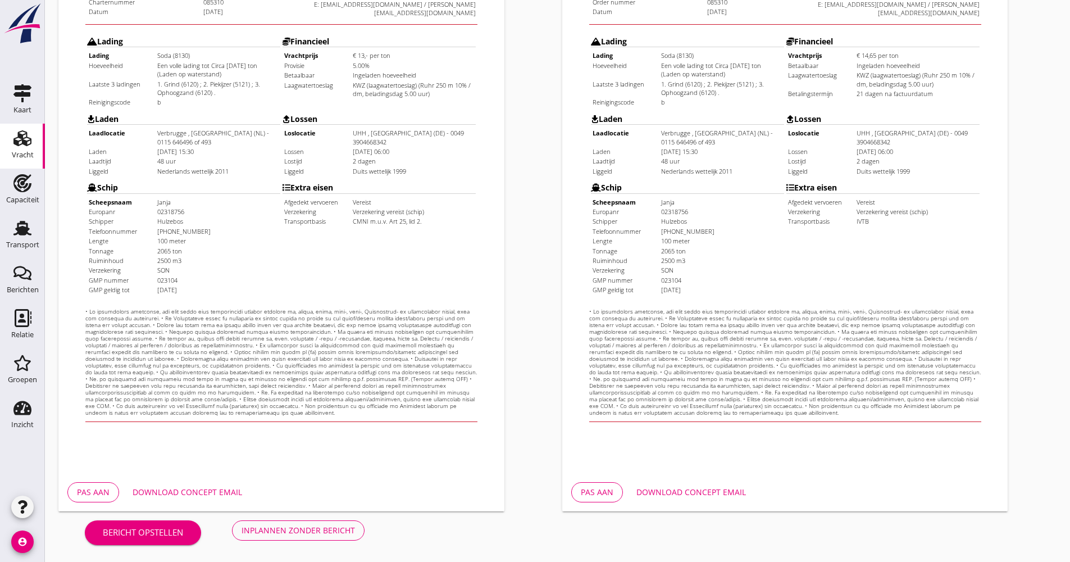
click at [736, 491] on div "Download concept email" at bounding box center [690, 492] width 109 height 12
click at [198, 487] on div "Download concept email" at bounding box center [187, 492] width 109 height 12
click at [287, 537] on button "Inplannen zonder bericht" at bounding box center [298, 530] width 133 height 20
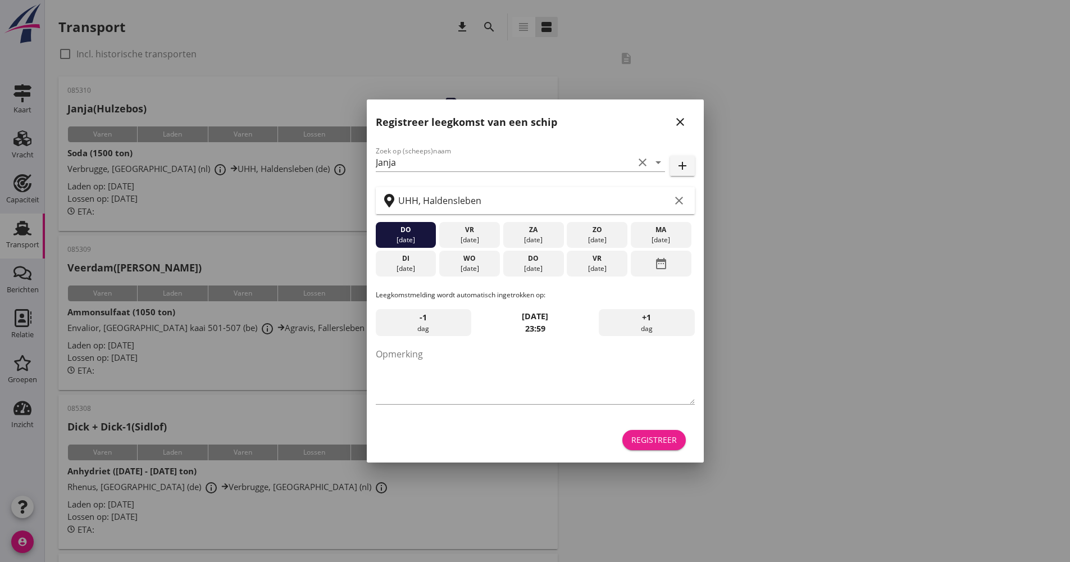
click at [646, 447] on button "Registreer" at bounding box center [653, 440] width 63 height 20
